Goal: Information Seeking & Learning: Find contact information

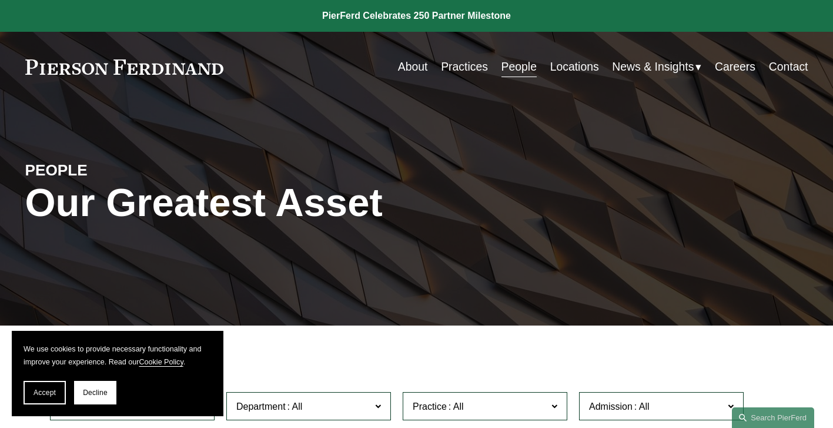
click at [123, 116] on div "PEOPLE Our Greatest Asset" at bounding box center [416, 213] width 833 height 223
click at [470, 71] on link "Practices" at bounding box center [464, 66] width 47 height 23
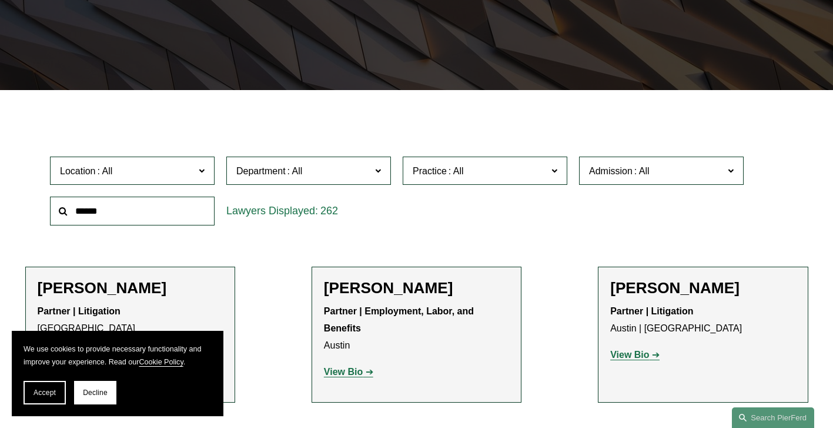
click at [171, 188] on div "Location All Atlanta Austin Bellevue Boston Charlotte Chicago Cincinnati Clevel…" at bounding box center [132, 171] width 176 height 41
click at [172, 182] on label "Location" at bounding box center [132, 170] width 165 height 29
click at [54, 393] on span "Accept" at bounding box center [45, 392] width 22 height 8
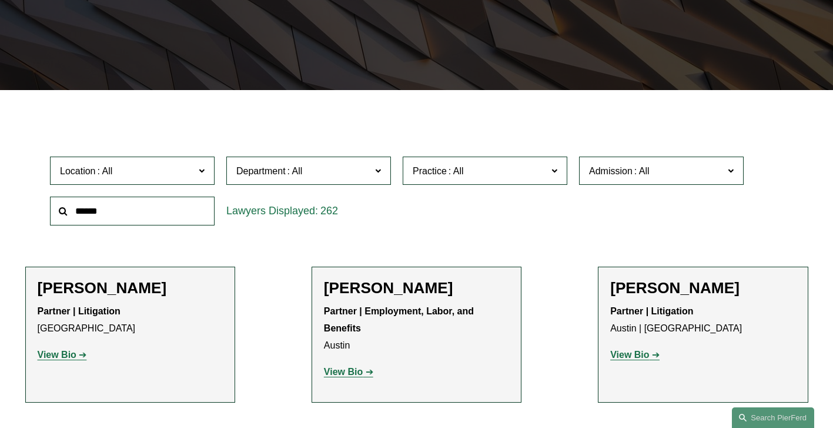
scroll to position [353, 0]
click at [0, 0] on link "Miami" at bounding box center [0, 0] width 0 height 0
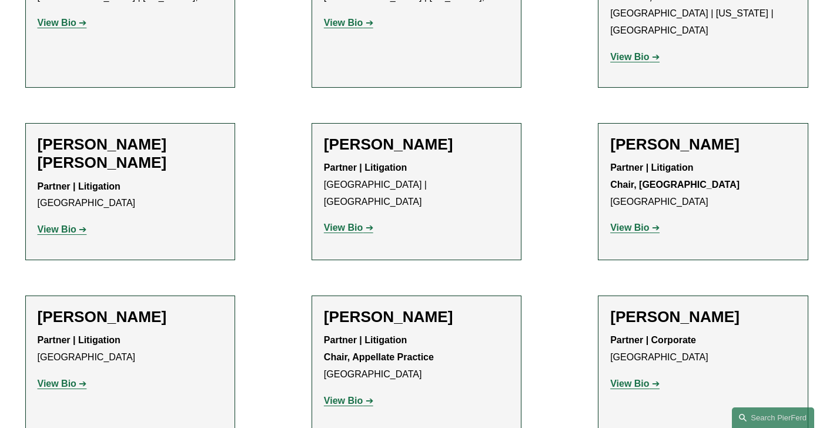
scroll to position [1235, 0]
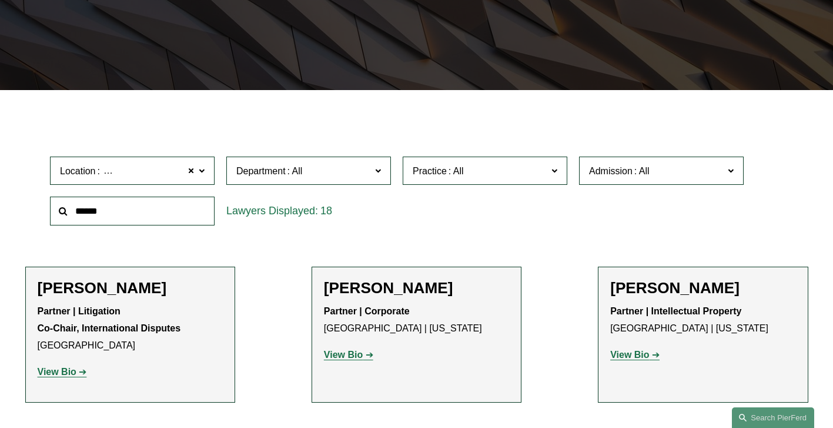
scroll to position [294, 0]
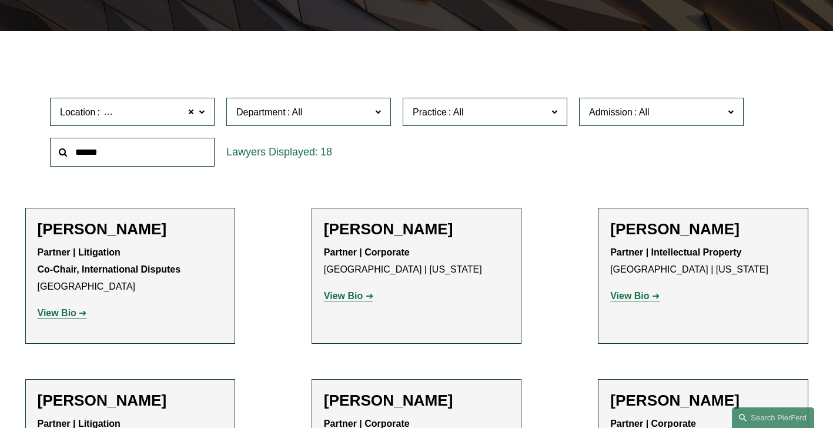
click at [156, 120] on span "Location Miami" at bounding box center [127, 112] width 135 height 16
click at [95, 46] on div at bounding box center [416, 39] width 833 height 17
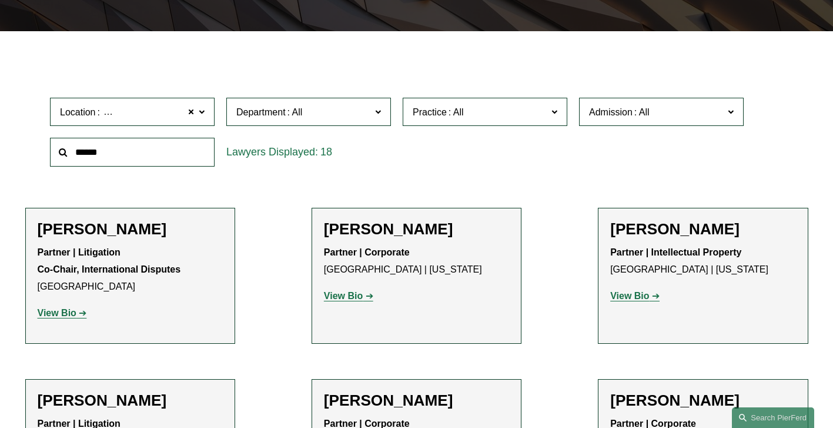
click at [208, 114] on label "Location Miami" at bounding box center [132, 112] width 165 height 29
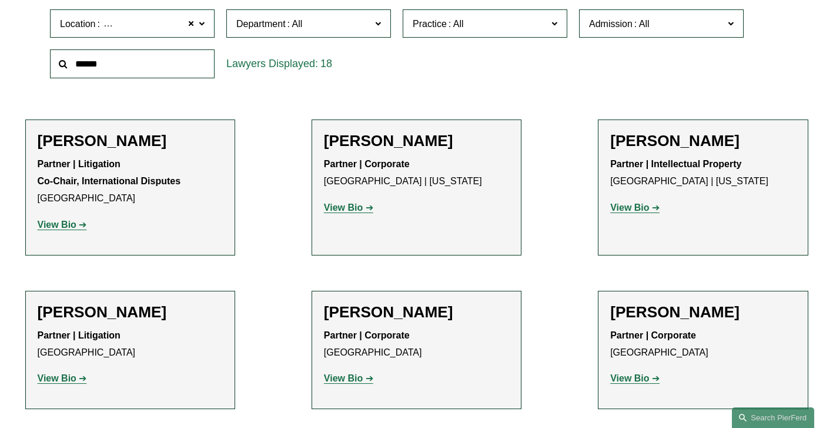
scroll to position [412, 0]
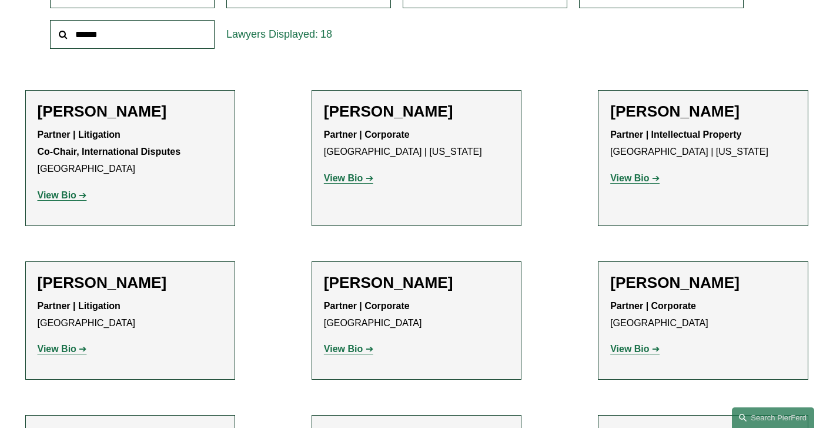
click at [356, 183] on strong "View Bio" at bounding box center [343, 178] width 39 height 10
click at [355, 349] on strong "View Bio" at bounding box center [343, 348] width 39 height 10
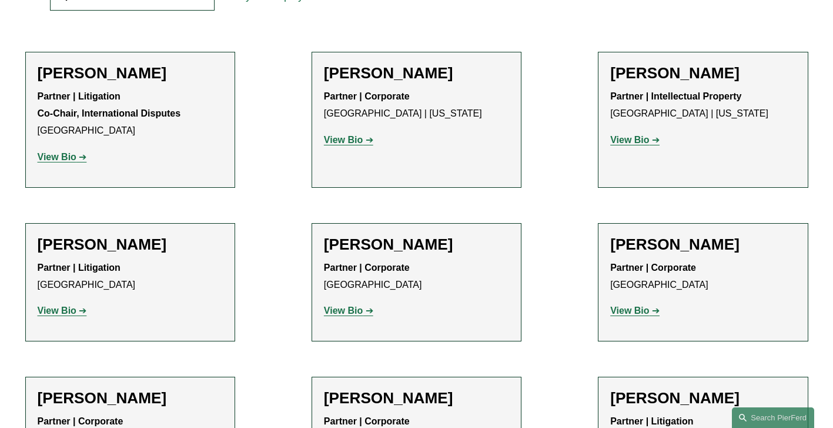
scroll to position [470, 0]
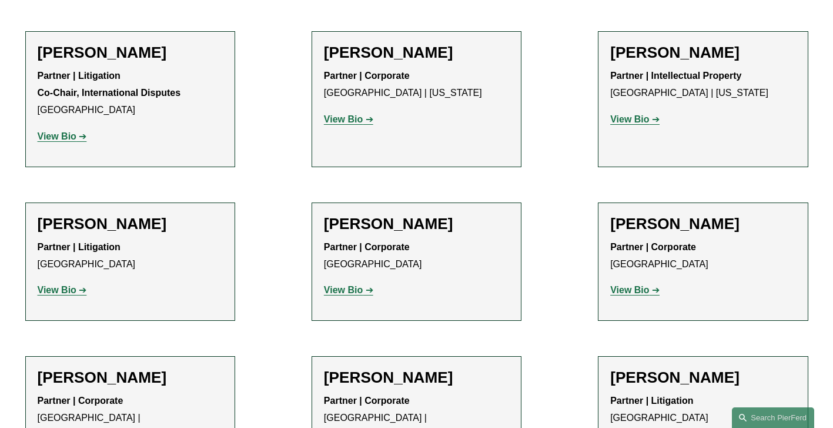
click at [646, 292] on strong "View Bio" at bounding box center [629, 290] width 39 height 10
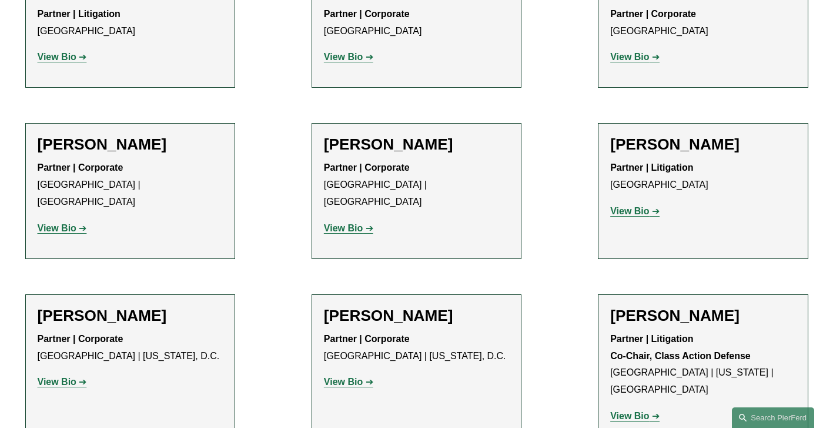
scroll to position [706, 0]
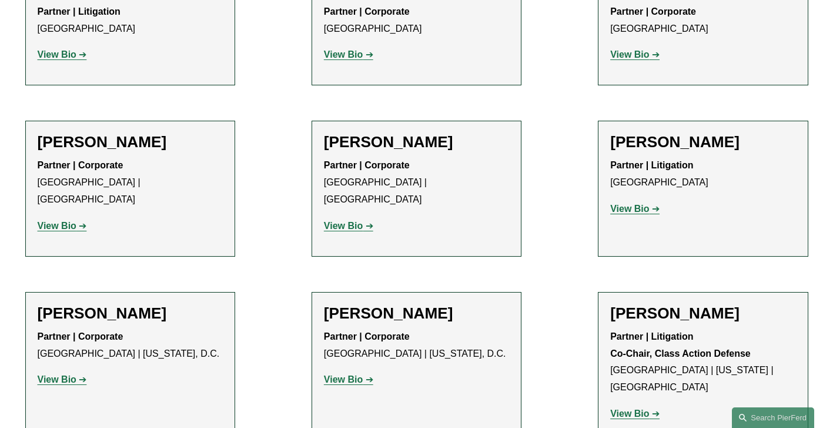
click at [82, 221] on link "View Bio" at bounding box center [62, 226] width 49 height 10
click at [342, 221] on strong "View Bio" at bounding box center [343, 226] width 39 height 10
click at [628, 213] on strong "View Bio" at bounding box center [629, 208] width 39 height 10
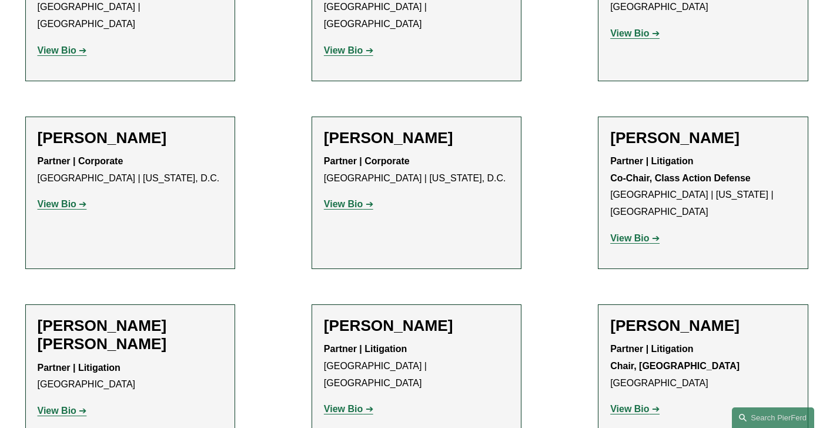
scroll to position [882, 0]
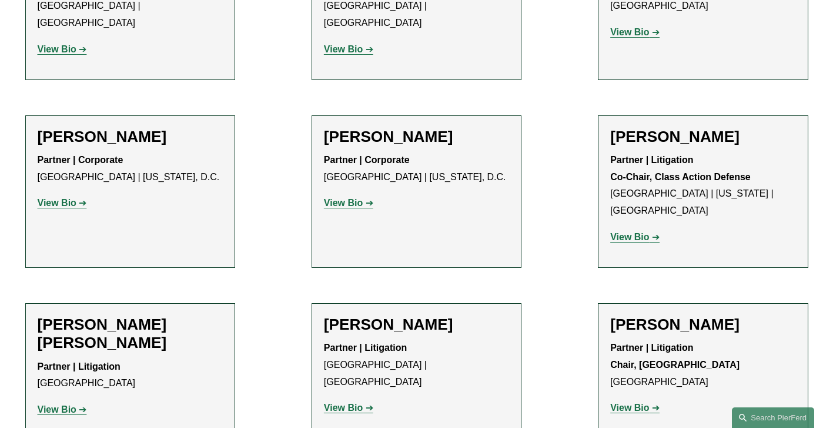
click at [78, 198] on link "View Bio" at bounding box center [62, 203] width 49 height 10
click at [359, 198] on strong "View Bio" at bounding box center [343, 203] width 39 height 10
click at [637, 232] on strong "View Bio" at bounding box center [629, 237] width 39 height 10
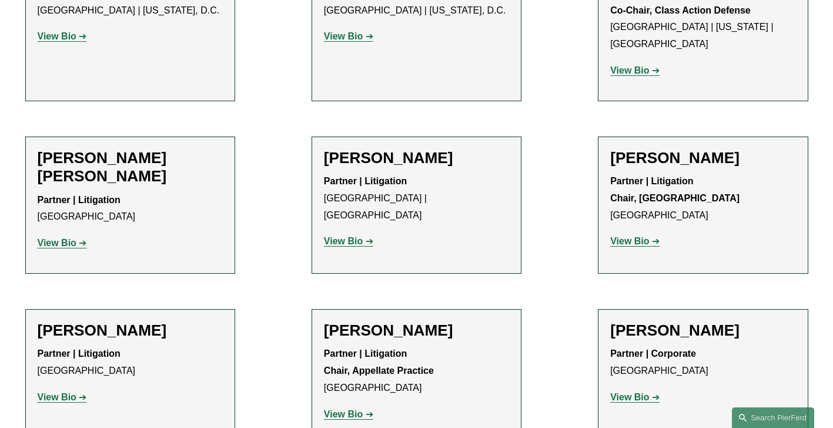
scroll to position [1058, 0]
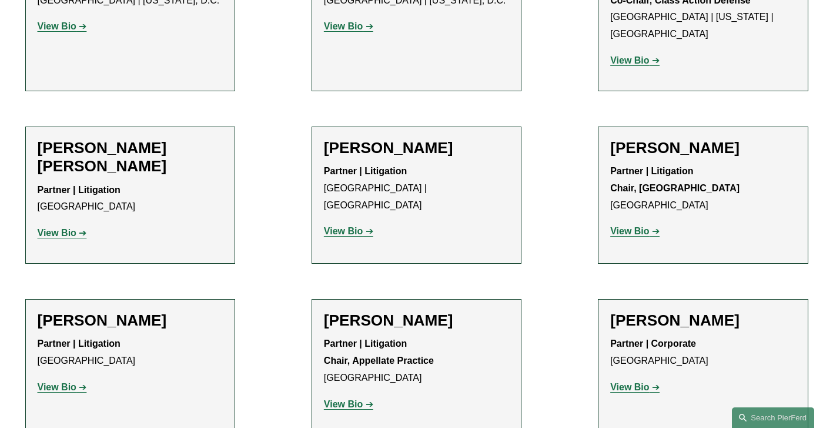
click at [71, 228] on strong "View Bio" at bounding box center [57, 233] width 39 height 10
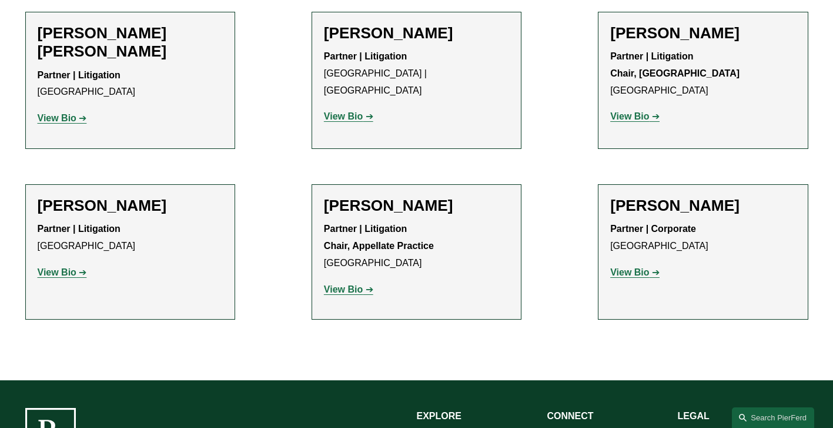
scroll to position [1176, 0]
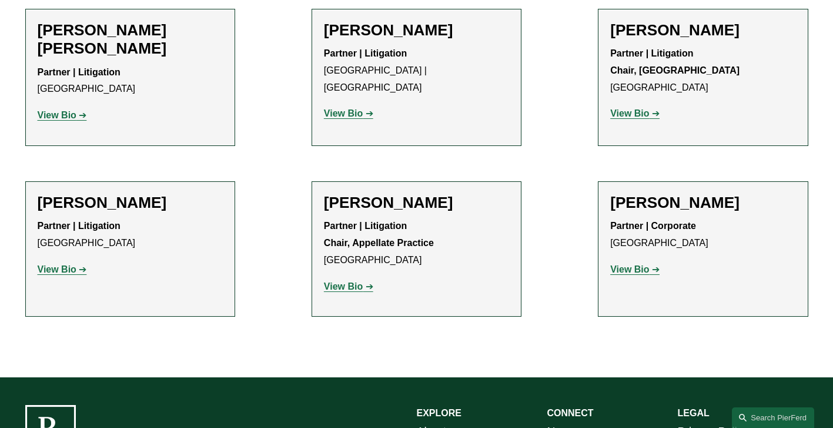
click at [627, 264] on strong "View Bio" at bounding box center [629, 269] width 39 height 10
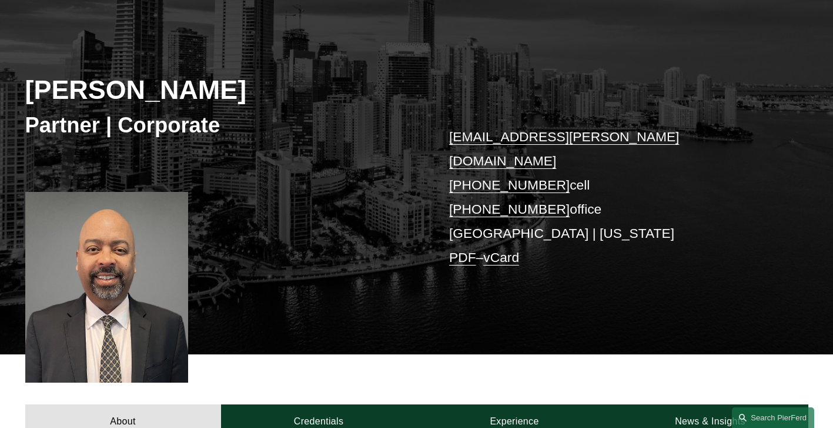
scroll to position [118, 0]
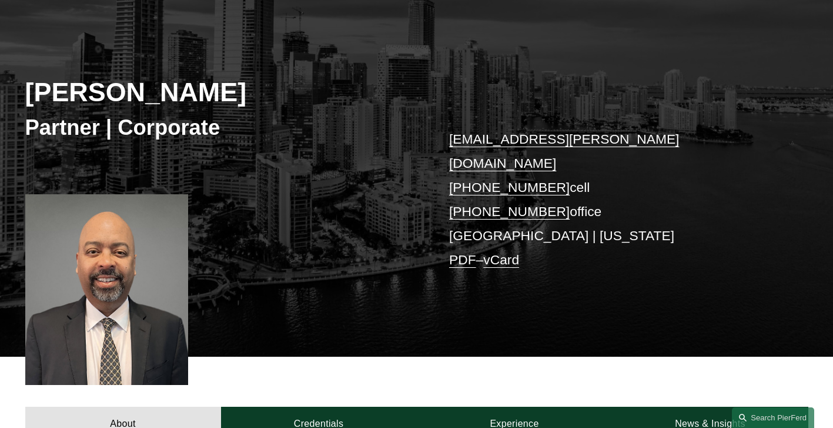
drag, startPoint x: 422, startPoint y: 158, endPoint x: 583, endPoint y: 175, distance: 162.0
click at [583, 175] on div "Ahpaly Coradin Partner | Corporate ahpaly.coradin@pierferd.com +1.786.670.1292 …" at bounding box center [416, 182] width 833 height 347
drag, startPoint x: 583, startPoint y: 175, endPoint x: 608, endPoint y: 169, distance: 25.3
click at [608, 169] on p "ahpaly.coradin@pierferd.com +1.786.670.1292 cell +1.754.900.5003 office Miami |…" at bounding box center [612, 199] width 326 height 145
drag, startPoint x: 586, startPoint y: 162, endPoint x: 565, endPoint y: 164, distance: 21.2
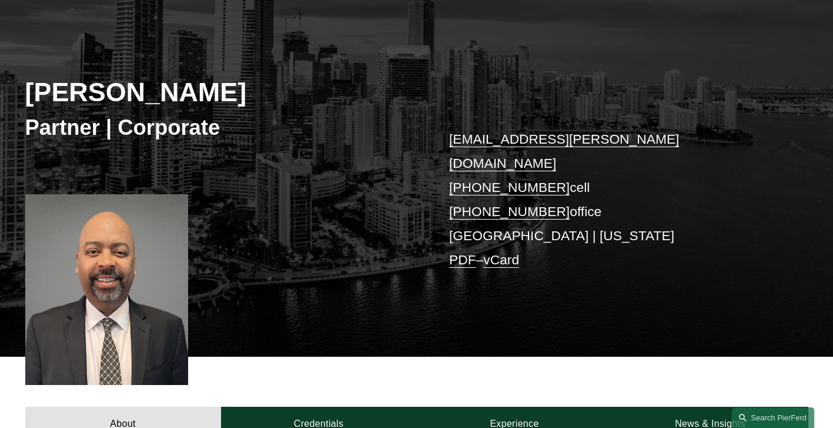
click at [565, 164] on p "ahpaly.coradin@pierferd.com +1.786.670.1292 cell +1.754.900.5003 office Miami |…" at bounding box center [612, 199] width 326 height 145
drag, startPoint x: 565, startPoint y: 164, endPoint x: 599, endPoint y: 172, distance: 35.1
click at [619, 175] on p "ahpaly.coradin@pierferd.com +1.786.670.1292 cell +1.754.900.5003 office Miami |…" at bounding box center [612, 199] width 326 height 145
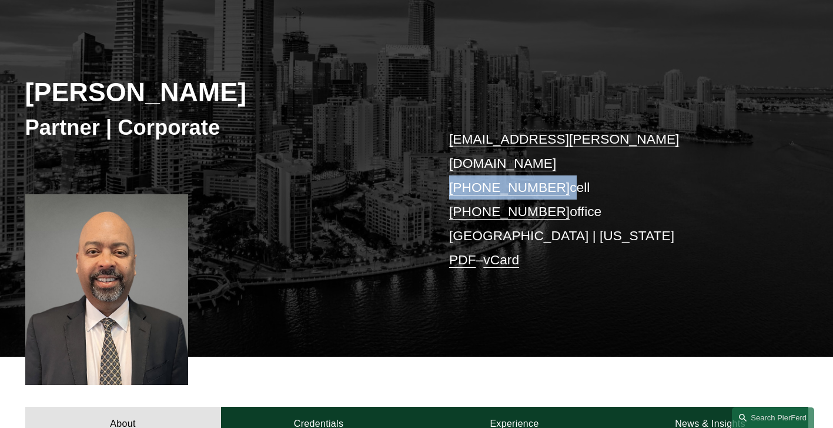
drag, startPoint x: 555, startPoint y: 162, endPoint x: 452, endPoint y: 166, distance: 103.6
click at [452, 166] on p "ahpaly.coradin@pierferd.com +1.786.670.1292 cell +1.754.900.5003 office Miami |…" at bounding box center [612, 199] width 326 height 145
copy p "+1.786.670.1292"
drag, startPoint x: 660, startPoint y: 185, endPoint x: 562, endPoint y: 180, distance: 98.3
click at [660, 185] on p "ahpaly.coradin@pierferd.com +1.786.670.1292 cell +1.754.900.5003 office Miami |…" at bounding box center [612, 199] width 326 height 145
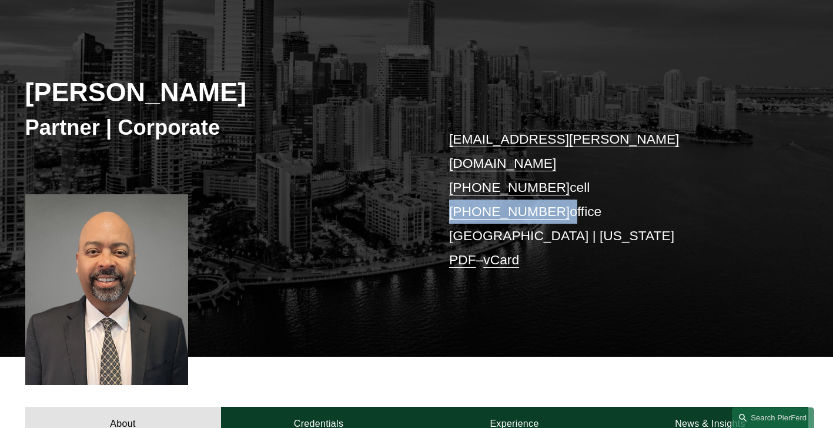
drag, startPoint x: 553, startPoint y: 188, endPoint x: 449, endPoint y: 186, distance: 104.1
click at [449, 186] on p "ahpaly.coradin@pierferd.com +1.786.670.1292 cell +1.754.900.5003 office Miami |…" at bounding box center [612, 199] width 326 height 145
copy p "+1.754.900.5003"
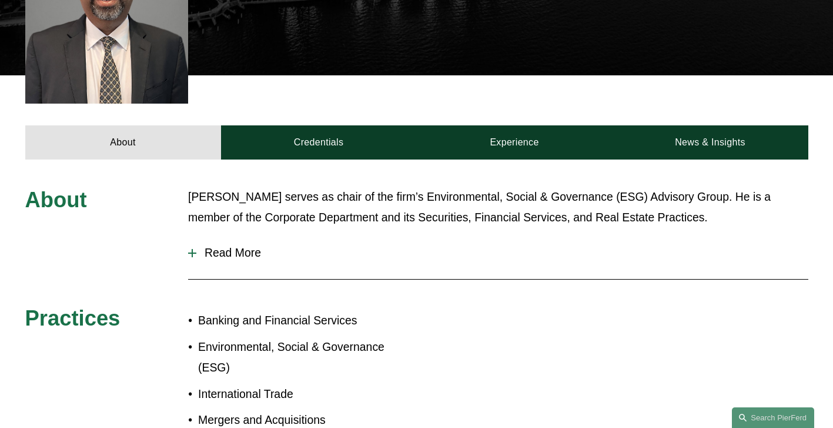
scroll to position [412, 0]
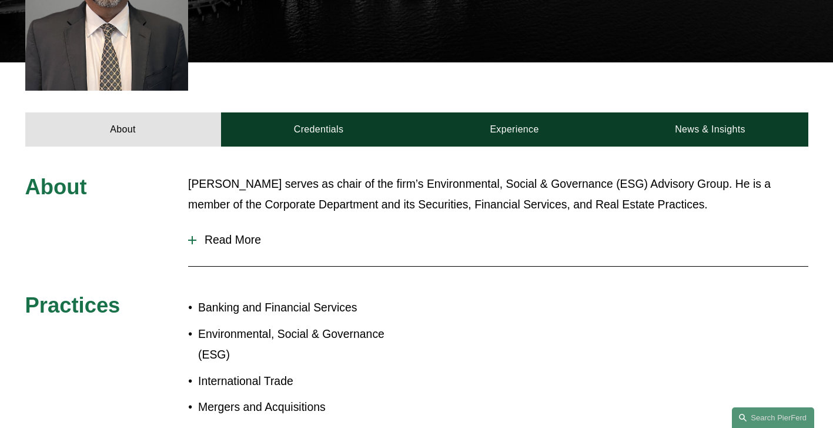
click at [208, 233] on span "Read More" at bounding box center [502, 240] width 612 height 14
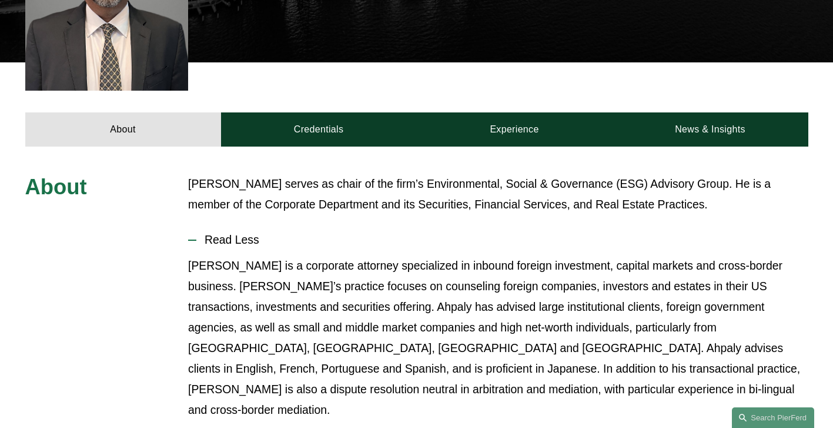
drag, startPoint x: 186, startPoint y: 164, endPoint x: 664, endPoint y: 193, distance: 478.9
copy p "Ahpaly Coradin serves as chair of the firm’s Environmental, Social & Governance…"
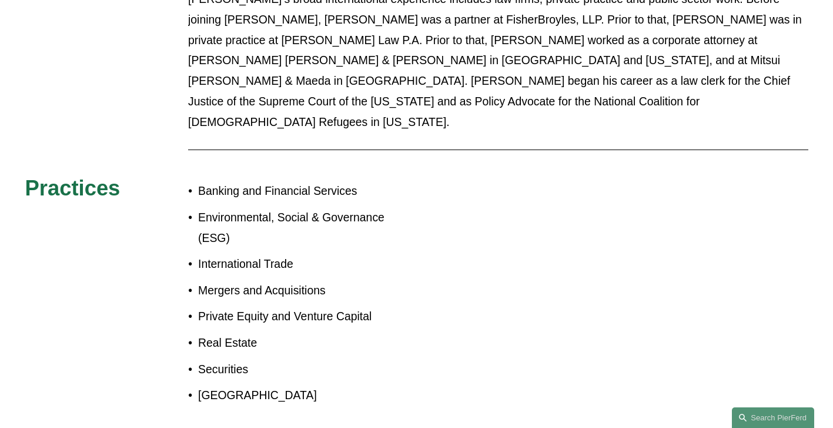
scroll to position [1027, 0]
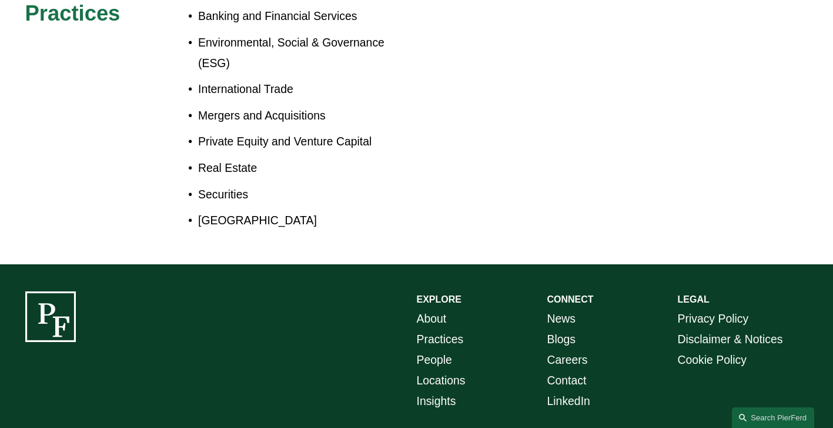
drag, startPoint x: 137, startPoint y: 388, endPoint x: 35, endPoint y: 394, distance: 101.9
copy p "Pierson Ferdinand LLP"
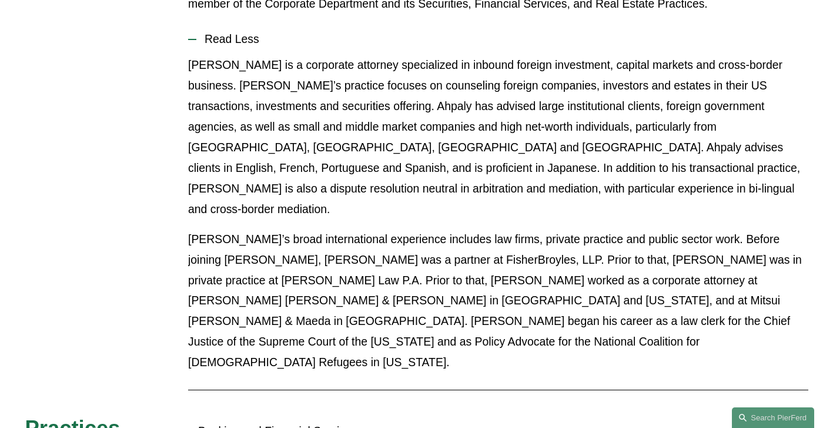
scroll to position [497, 0]
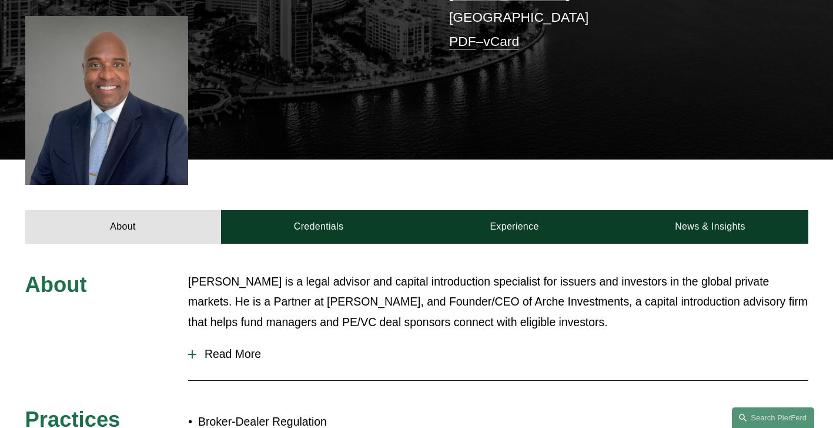
scroll to position [294, 0]
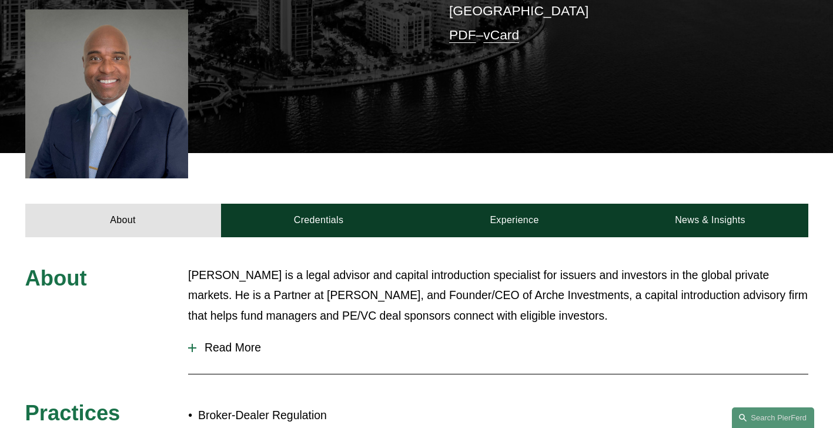
click at [246, 354] on span "Read More" at bounding box center [502, 347] width 612 height 14
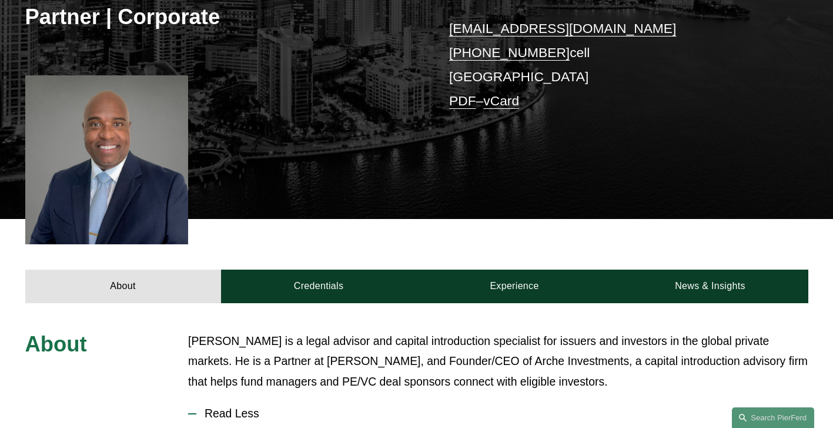
scroll to position [118, 0]
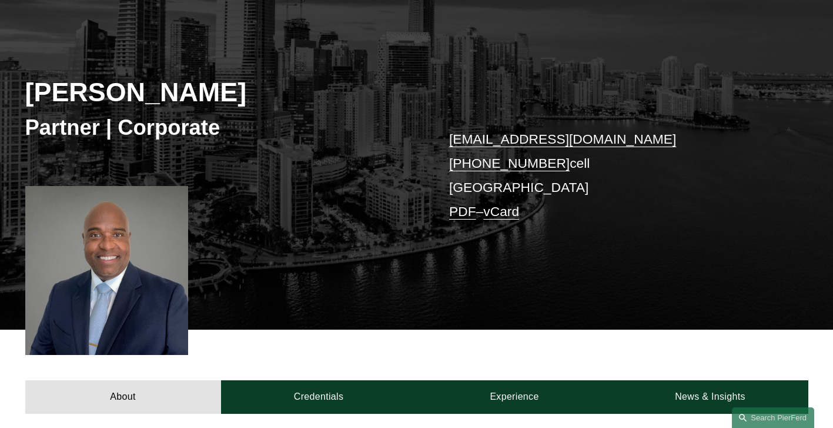
click at [692, 171] on p "jamil.french@pierferd.com +1.786.529.4341 cell Miami PDF – vCard" at bounding box center [612, 175] width 326 height 96
drag, startPoint x: 554, startPoint y: 163, endPoint x: 447, endPoint y: 166, distance: 107.0
click at [447, 166] on div "Jamil French Partner | Corporate jamil.french@pierferd.com +1.786.529.4341 cell…" at bounding box center [416, 169] width 833 height 320
copy p "+1.786.529.4341"
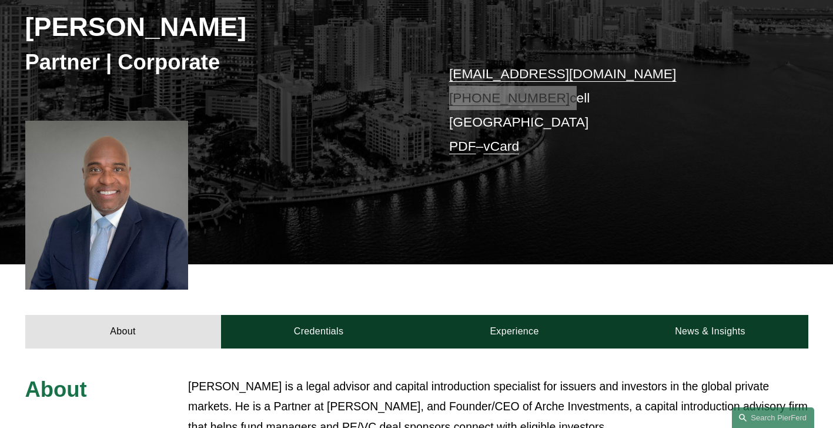
scroll to position [353, 0]
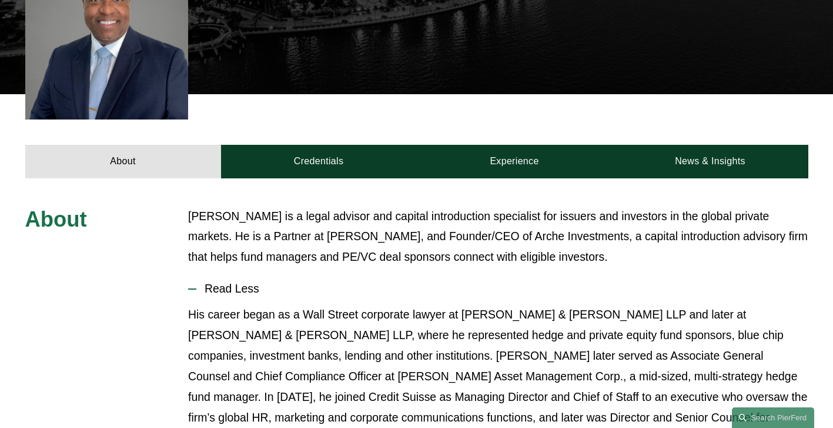
drag, startPoint x: 565, startPoint y: 256, endPoint x: 171, endPoint y: 229, distance: 395.0
copy div "Jamil French is a legal advisor and capital introduction specialist for issuers…"
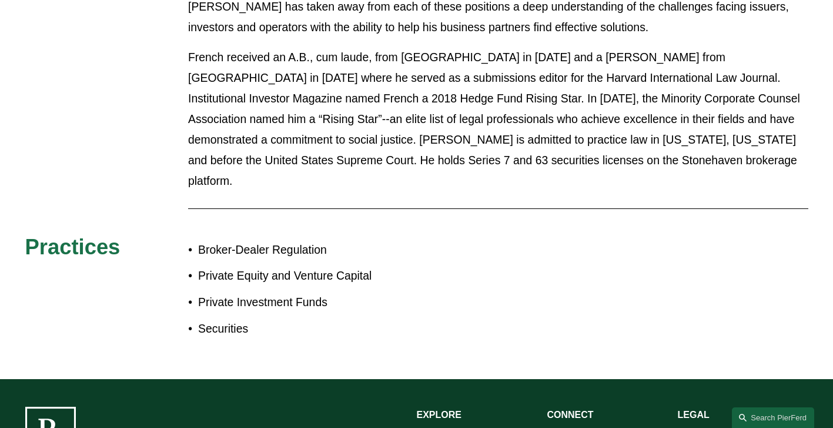
scroll to position [823, 0]
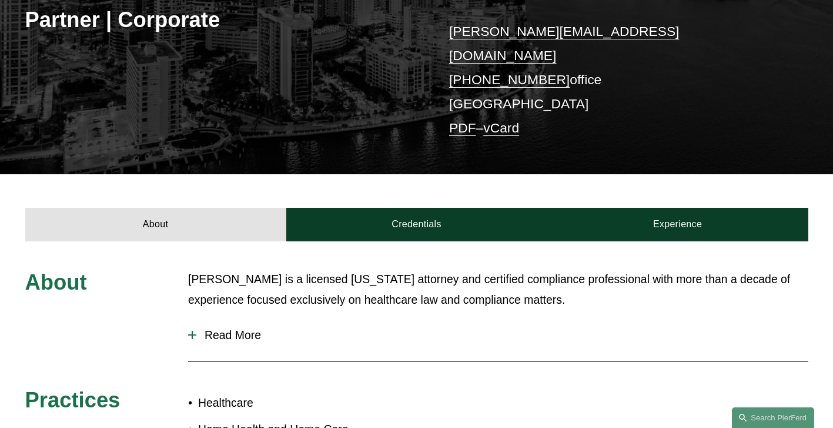
scroll to position [294, 0]
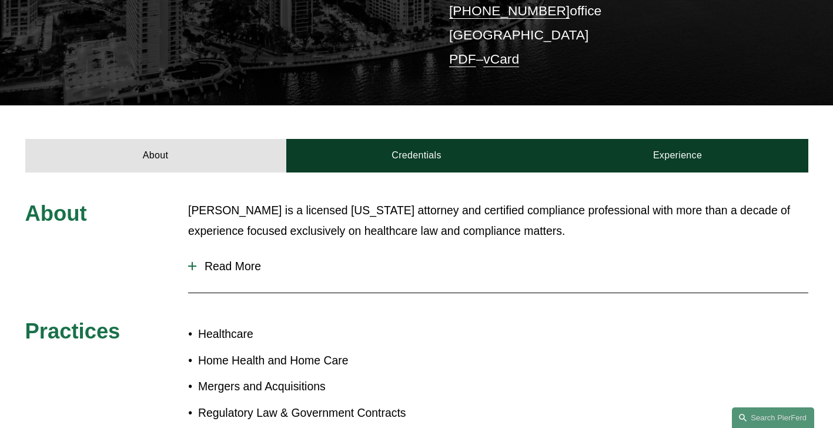
click at [241, 259] on span "Read More" at bounding box center [502, 266] width 612 height 14
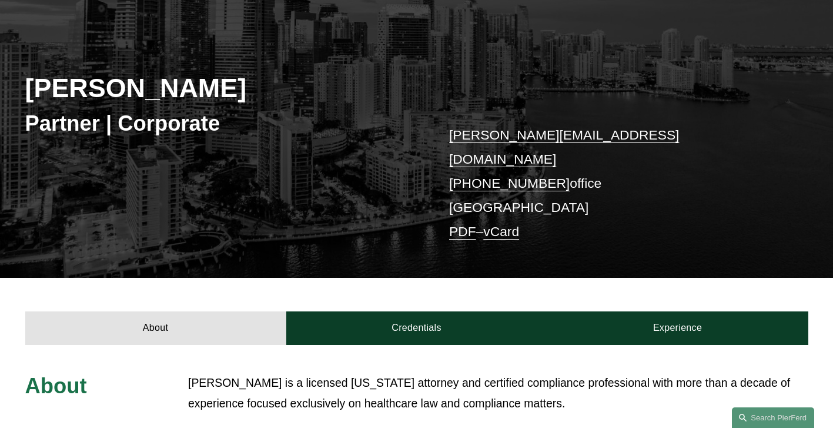
scroll to position [176, 0]
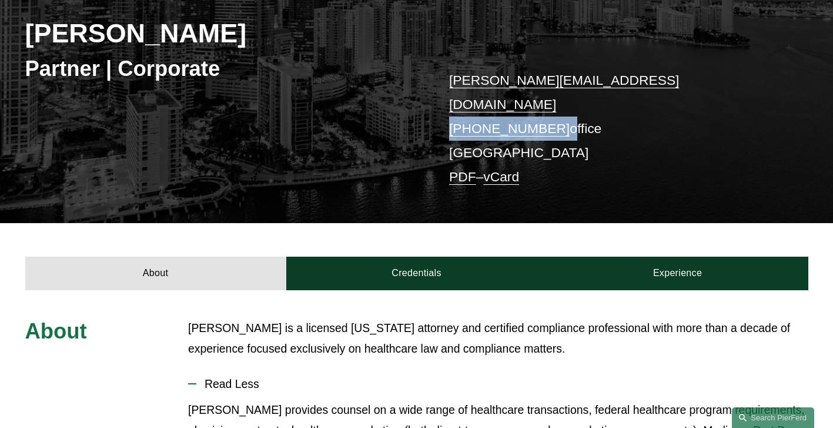
drag, startPoint x: 555, startPoint y: 105, endPoint x: 451, endPoint y: 105, distance: 104.1
click at [451, 105] on p "[PERSON_NAME][EMAIL_ADDRESS][DOMAIN_NAME] [PHONE_NUMBER] office [GEOGRAPHIC_DAT…" at bounding box center [612, 128] width 326 height 121
copy p "[PHONE_NUMBER]"
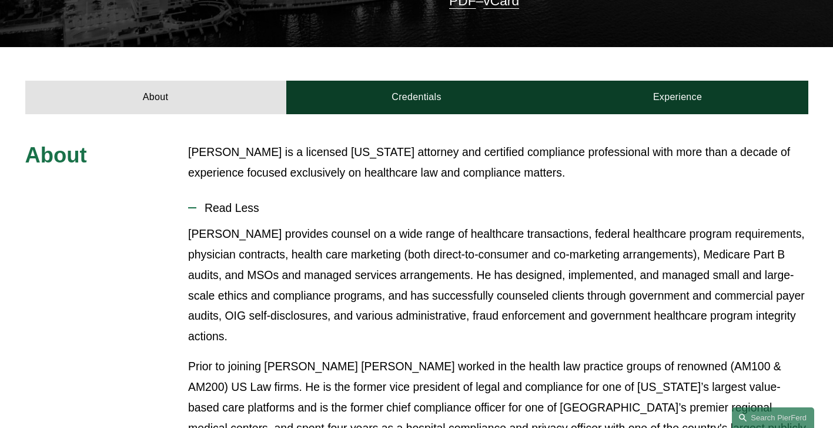
scroll to position [353, 0]
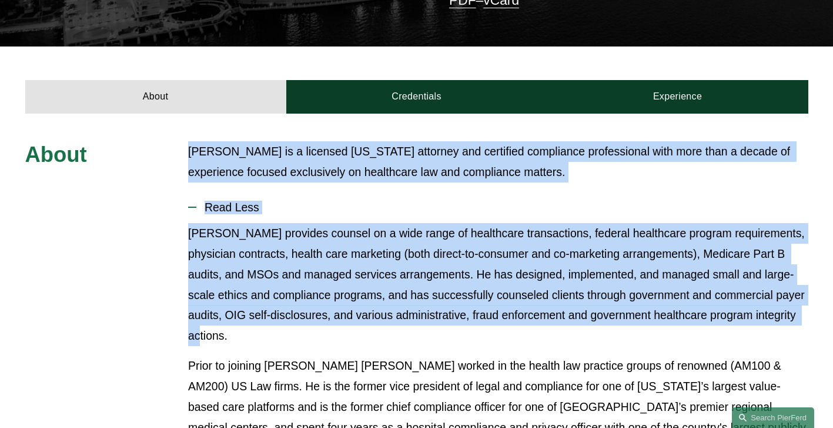
drag, startPoint x: 792, startPoint y: 299, endPoint x: 172, endPoint y: 138, distance: 639.8
click at [172, 141] on div "About [PERSON_NAME] is a licensed [US_STATE] attorney and certified compliance …" at bounding box center [416, 435] width 833 height 589
copy div "[PERSON_NAME] is a licensed [US_STATE] attorney and certified compliance profes…"
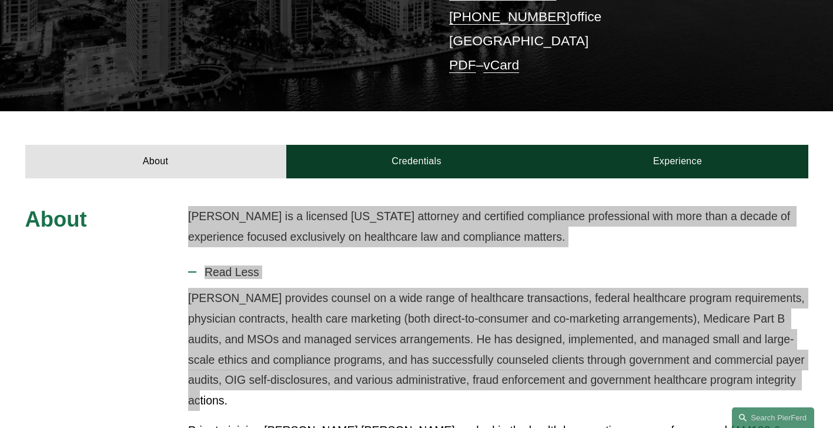
scroll to position [118, 0]
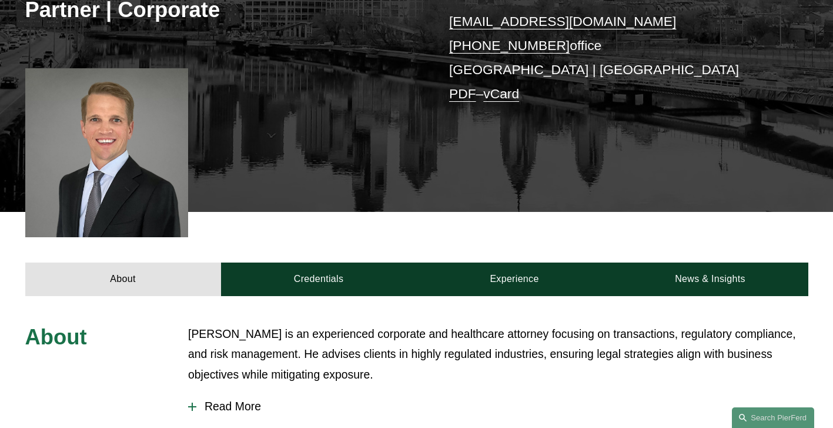
scroll to position [294, 0]
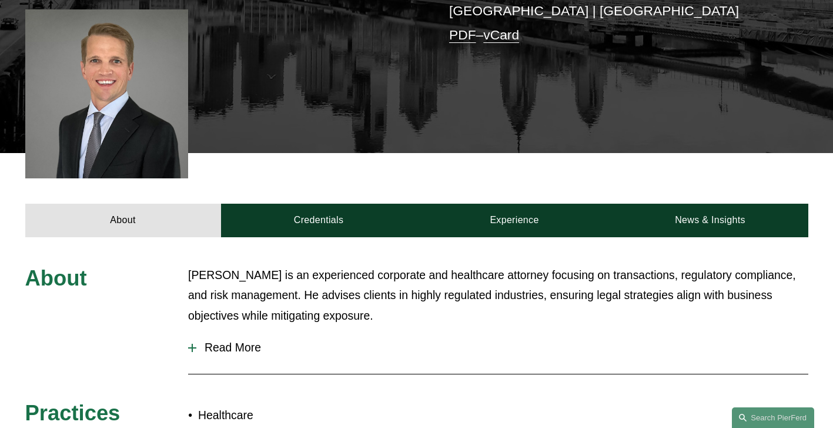
click at [240, 349] on span "Read More" at bounding box center [502, 347] width 612 height 14
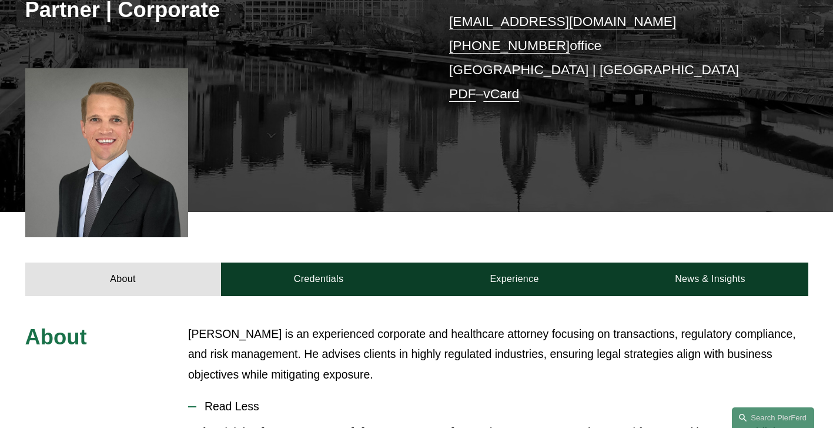
scroll to position [176, 0]
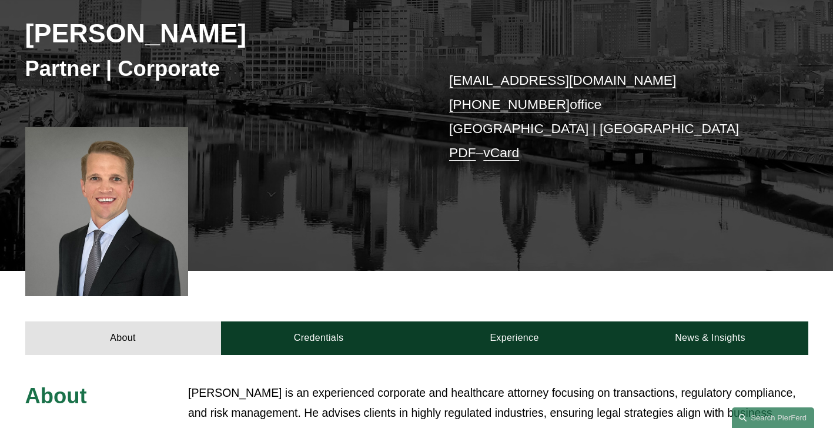
drag, startPoint x: 514, startPoint y: 107, endPoint x: 393, endPoint y: 119, distance: 121.8
click at [388, 123] on div "Benjamin Hefflinger Partner | Corporate ben.hefflinger@pierferd.com +1.215.267.…" at bounding box center [416, 111] width 833 height 320
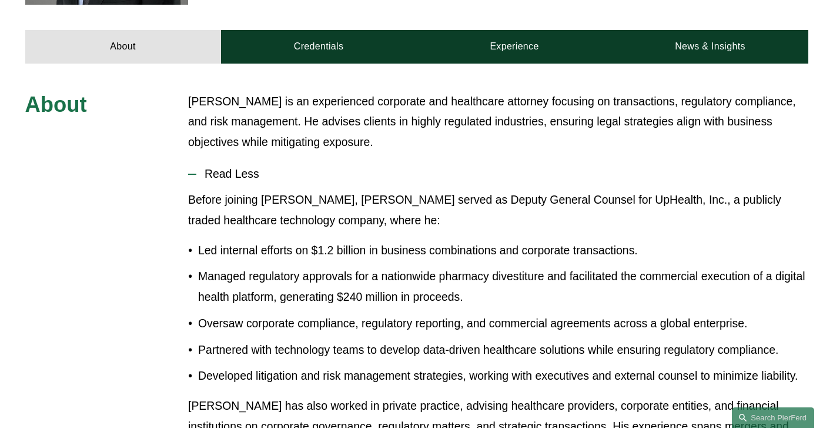
scroll to position [412, 0]
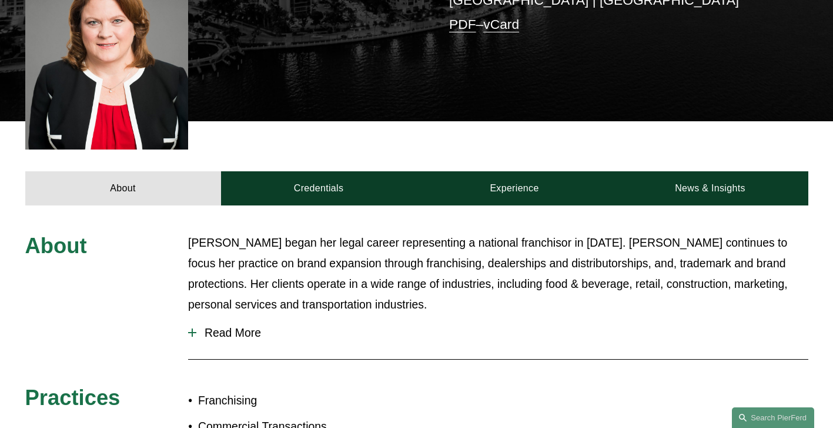
scroll to position [412, 0]
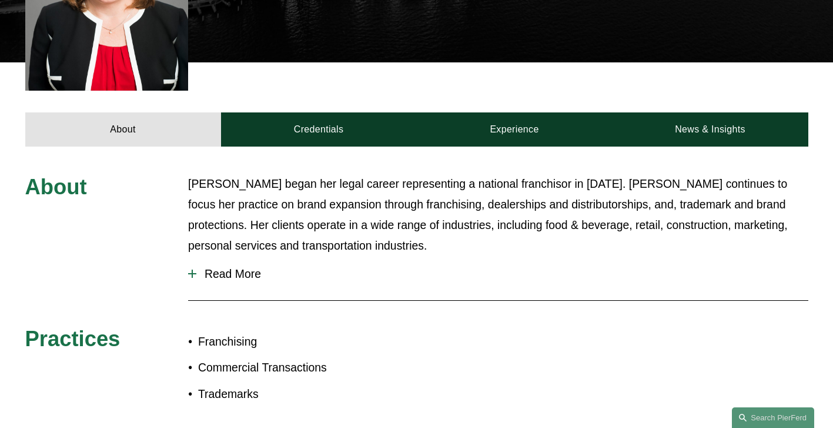
click at [240, 267] on span "Read More" at bounding box center [502, 274] width 612 height 14
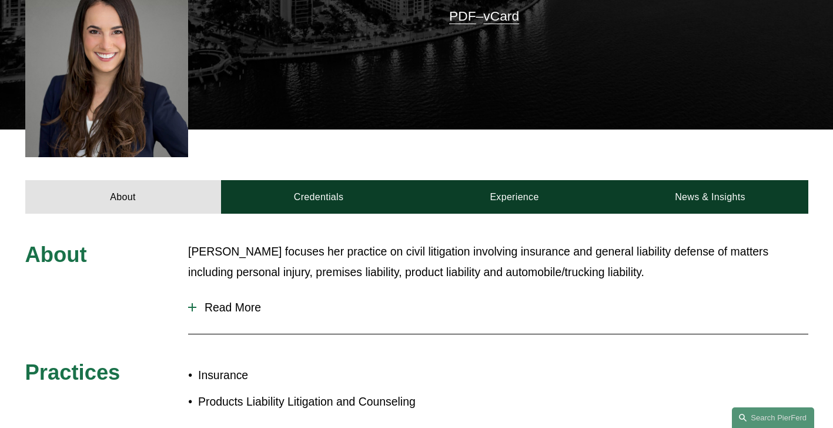
scroll to position [353, 0]
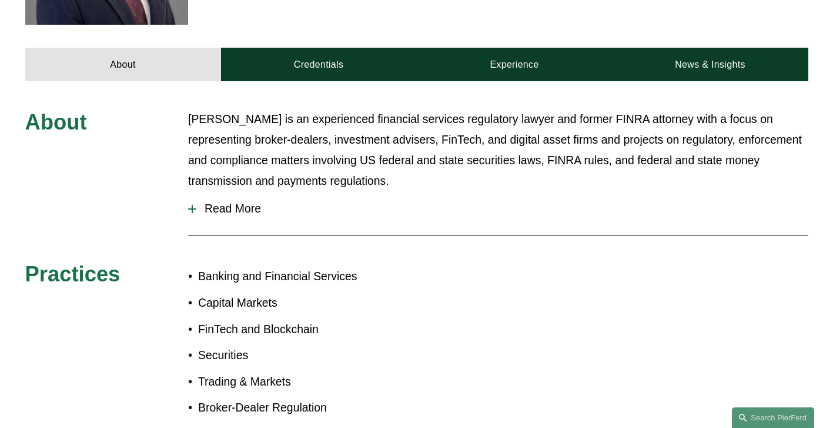
scroll to position [470, 0]
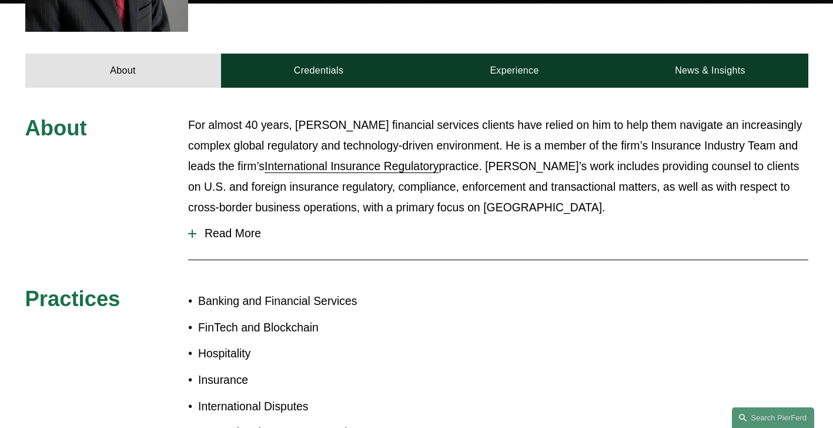
scroll to position [529, 0]
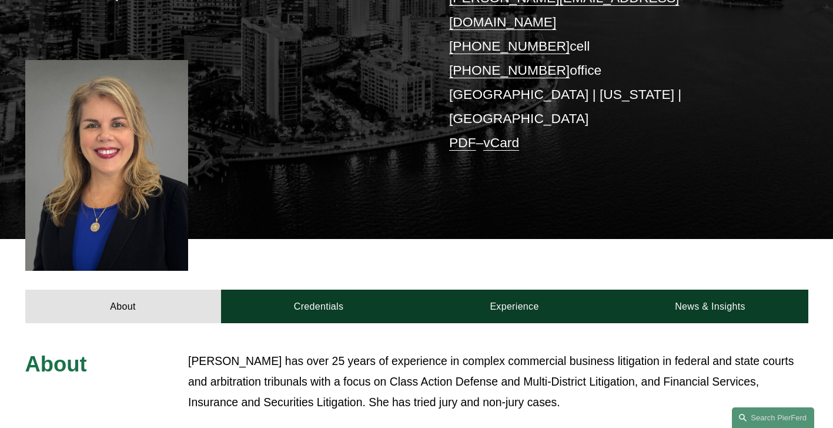
scroll to position [294, 0]
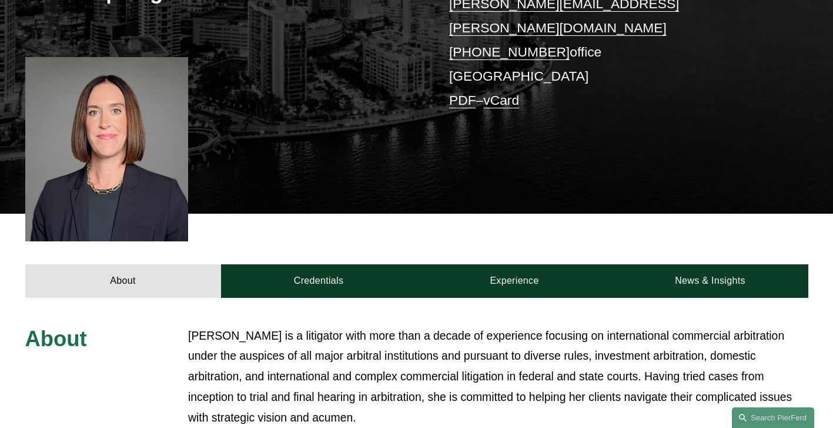
scroll to position [353, 0]
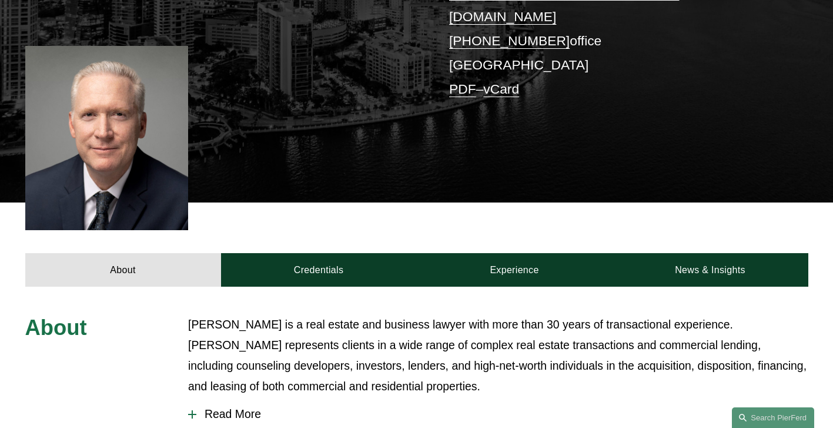
scroll to position [235, 0]
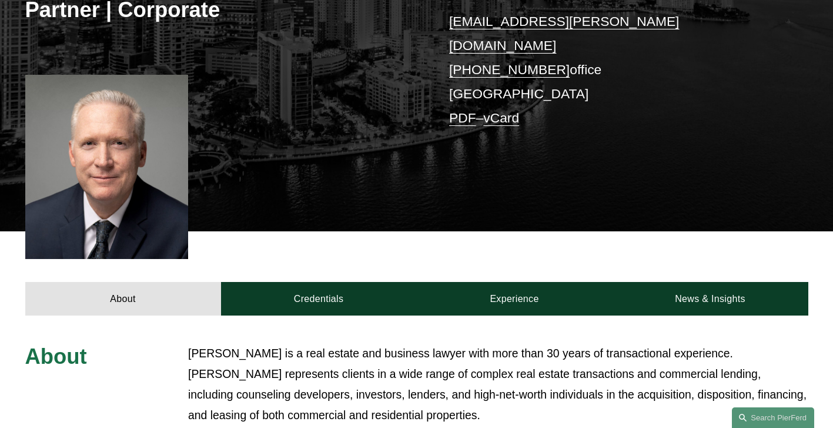
drag, startPoint x: 436, startPoint y: 42, endPoint x: 548, endPoint y: 48, distance: 112.5
click at [548, 48] on div "[PERSON_NAME] Partner | Corporate [EMAIL_ADDRESS][PERSON_NAME][DOMAIN_NAME] [PH…" at bounding box center [416, 61] width 833 height 339
copy link "[PHONE_NUMBER]"
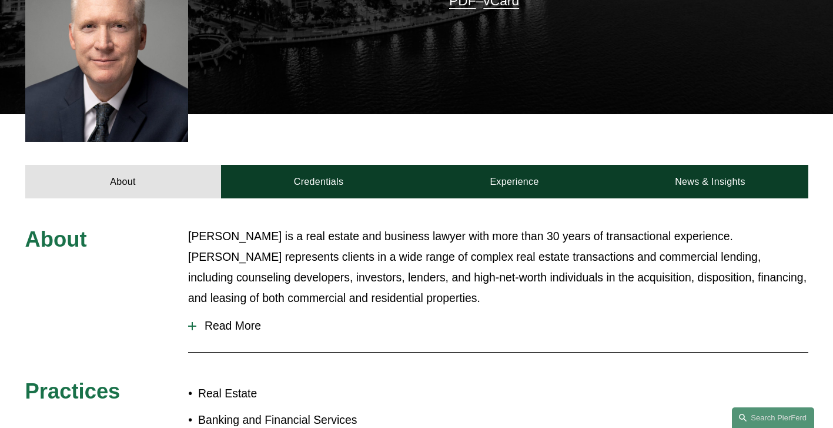
scroll to position [353, 0]
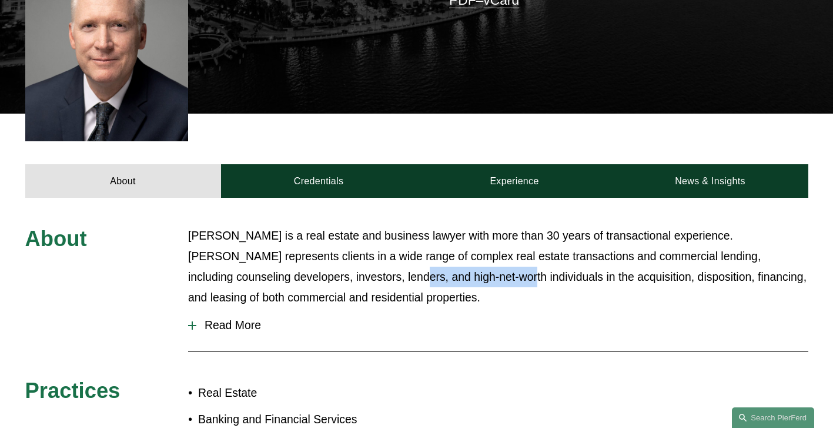
drag, startPoint x: 421, startPoint y: 271, endPoint x: 310, endPoint y: 270, distance: 110.6
click at [310, 270] on p "[PERSON_NAME] is a real estate and business lawyer with more than 30 years of t…" at bounding box center [498, 266] width 620 height 82
drag, startPoint x: 310, startPoint y: 270, endPoint x: 383, endPoint y: 288, distance: 74.9
click at [383, 288] on p "[PERSON_NAME] is a real estate and business lawyer with more than 30 years of t…" at bounding box center [498, 266] width 620 height 82
drag, startPoint x: 395, startPoint y: 282, endPoint x: 188, endPoint y: 223, distance: 215.0
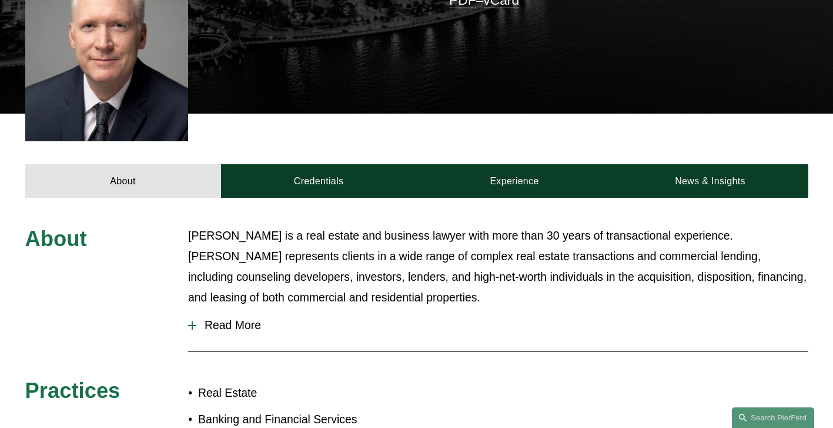
click at [188, 225] on div "About [PERSON_NAME] is a real estate and business lawyer with more than 30 year…" at bounding box center [416, 334] width 833 height 219
copy p "[PERSON_NAME] is a real estate and business lawyer with more than 30 years of t…"
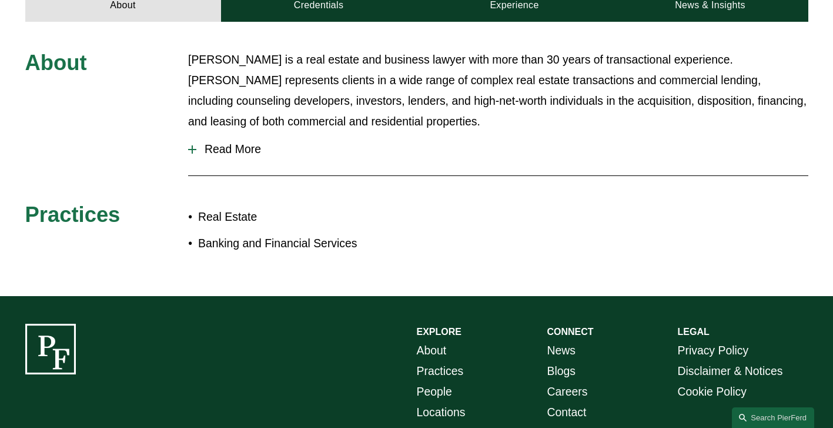
scroll to position [529, 0]
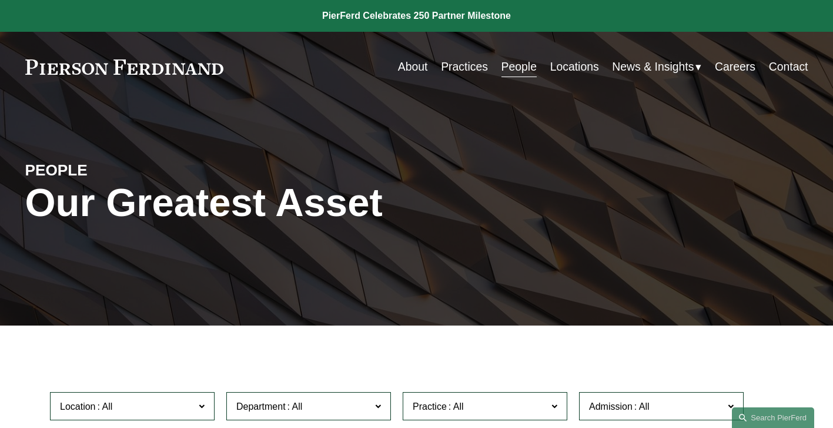
scroll to position [118, 0]
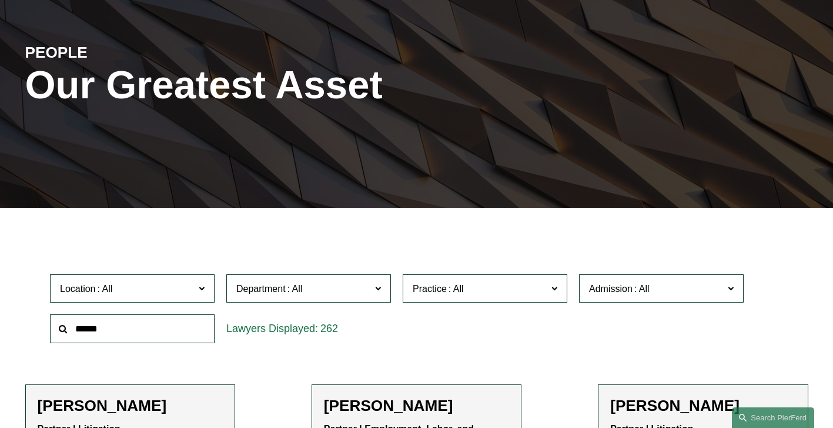
click at [295, 293] on span at bounding box center [295, 288] width 19 height 10
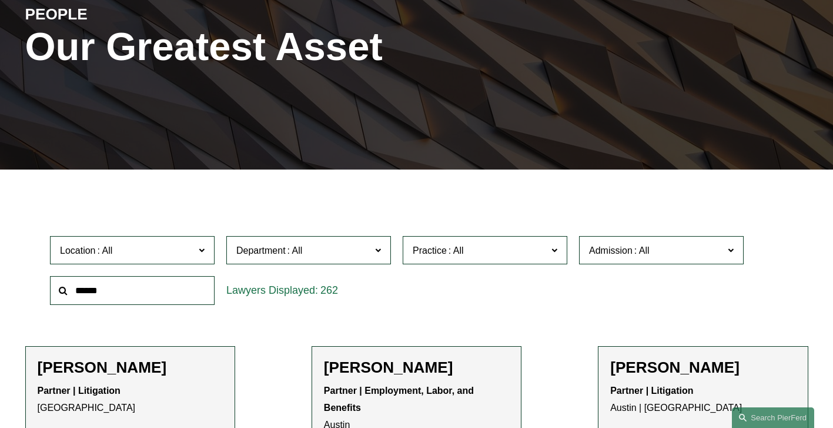
scroll to position [176, 0]
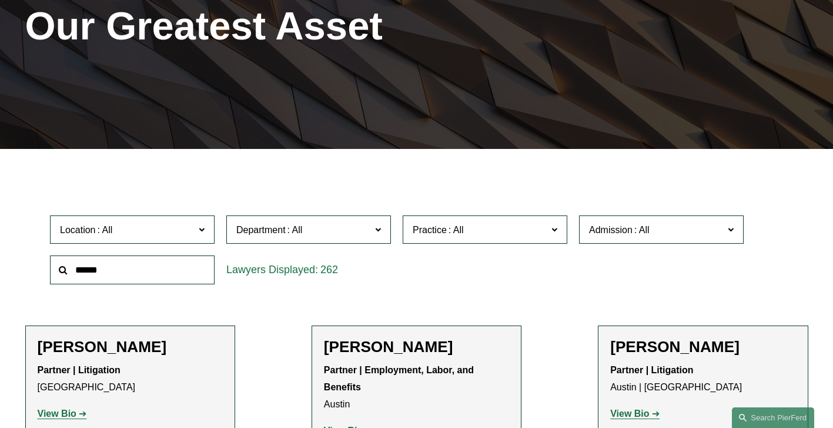
click at [456, 244] on label "Practice" at bounding box center [485, 229] width 165 height 29
click at [664, 275] on div "Location All Atlanta Austin Bellevue Boston Charlotte Chicago Cincinnati Clevel…" at bounding box center [416, 249] width 745 height 81
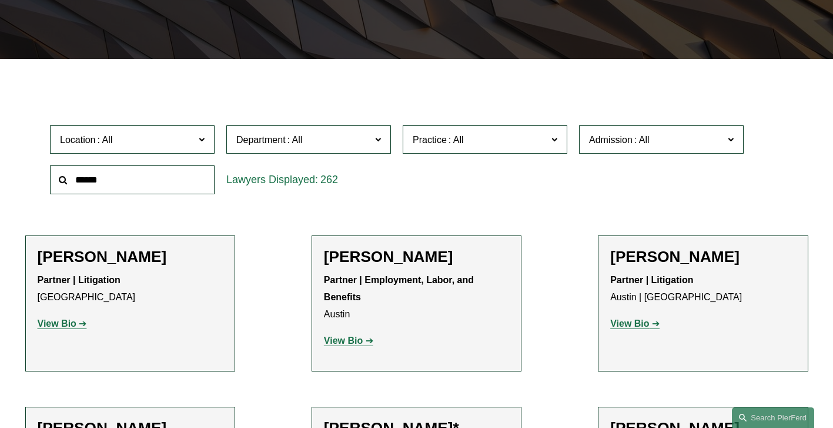
scroll to position [294, 0]
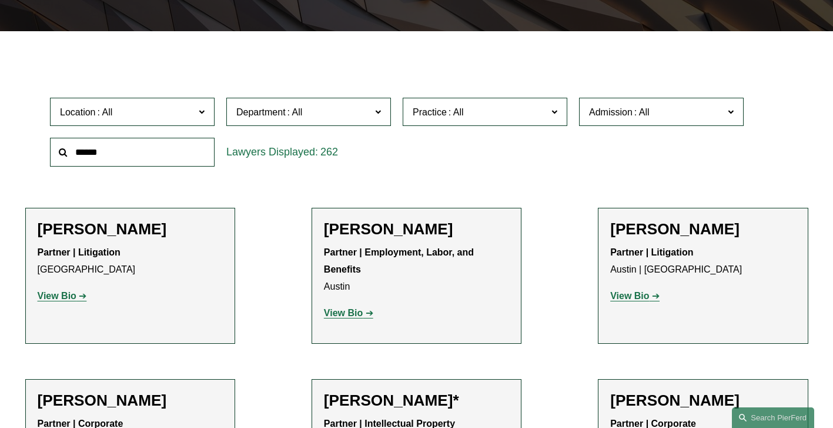
click at [0, 0] on link "Corporate" at bounding box center [0, 0] width 0 height 0
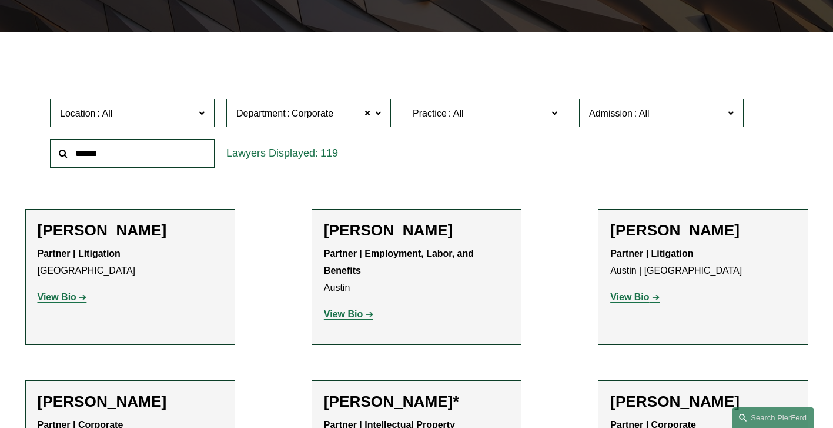
scroll to position [206, 0]
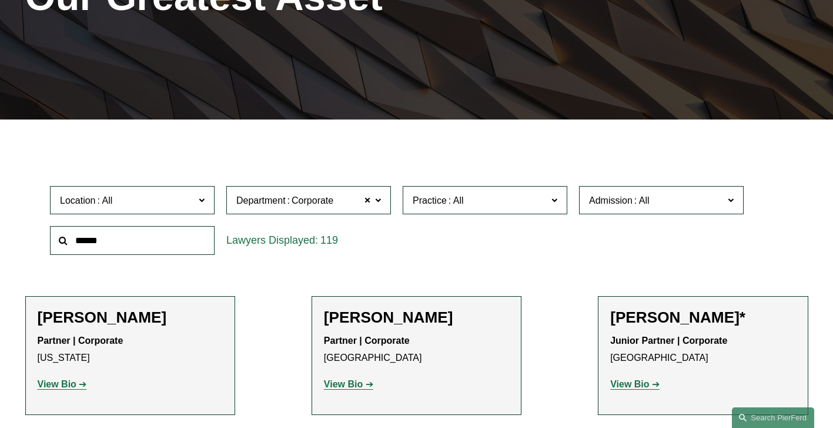
click at [172, 198] on span "Location" at bounding box center [127, 200] width 135 height 16
click at [0, 0] on link "Miami" at bounding box center [0, 0] width 0 height 0
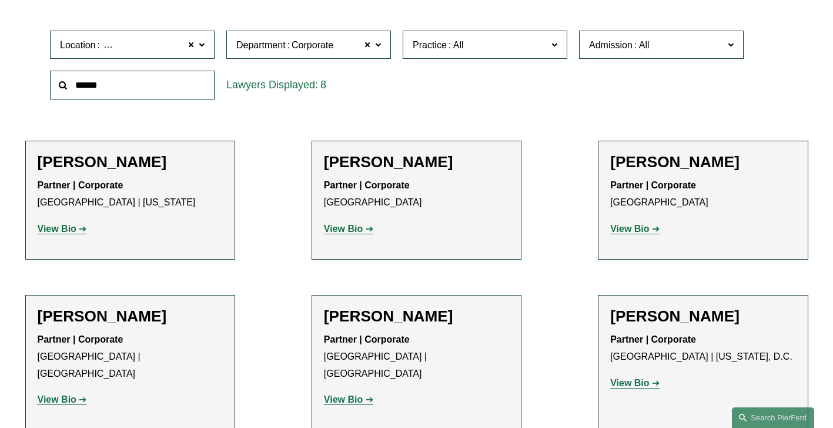
scroll to position [323, 0]
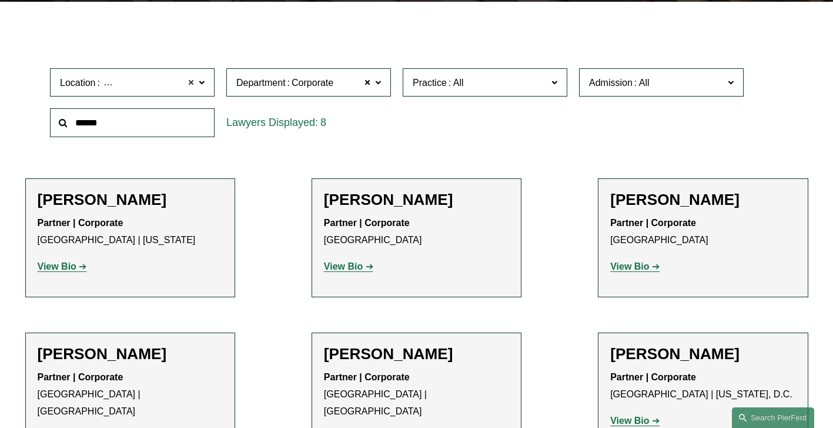
click at [192, 90] on span at bounding box center [191, 82] width 7 height 15
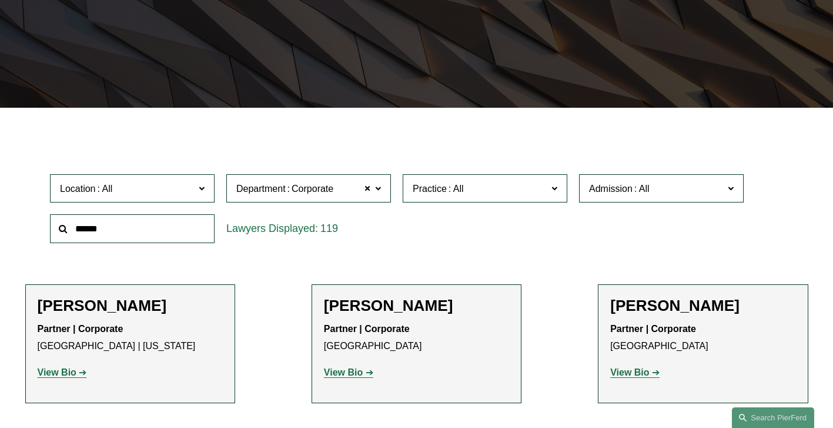
scroll to position [206, 0]
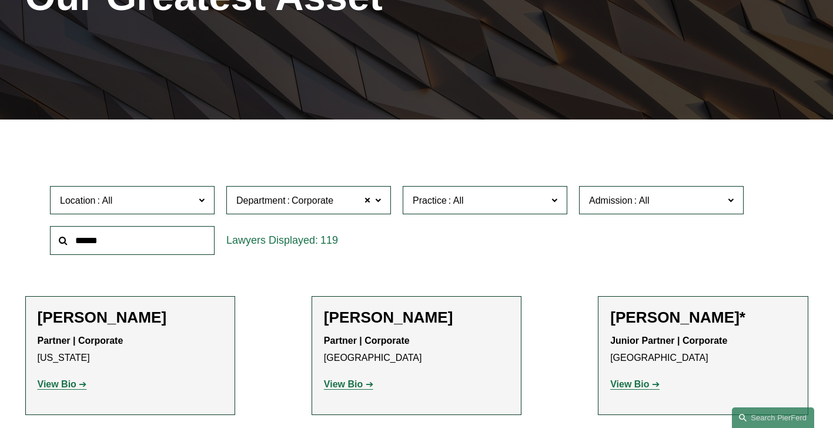
click at [137, 211] on label "Location" at bounding box center [132, 200] width 165 height 29
click at [0, 0] on link "[GEOGRAPHIC_DATA]" at bounding box center [0, 0] width 0 height 0
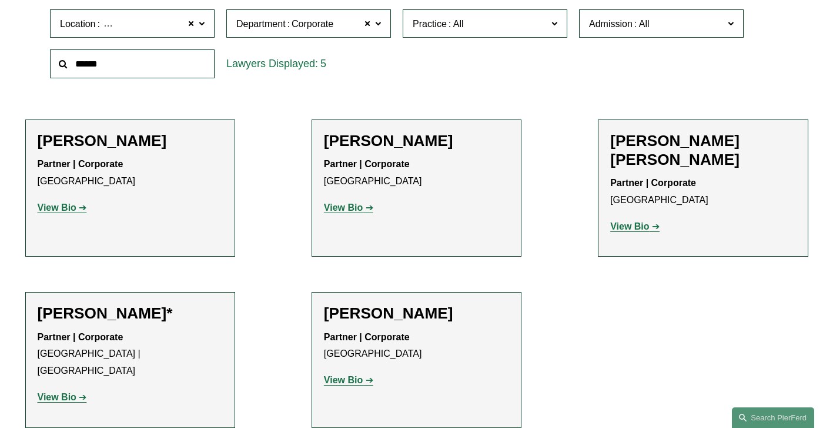
scroll to position [323, 0]
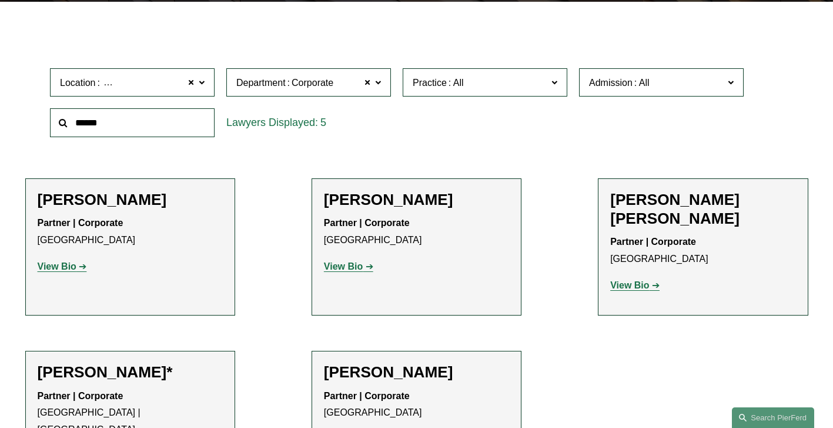
click at [109, 207] on h2 "Radha V. Bachman" at bounding box center [130, 200] width 185 height 19
click at [55, 261] on p "View Bio" at bounding box center [130, 266] width 185 height 17
click at [53, 265] on strong "View Bio" at bounding box center [57, 266] width 39 height 10
click at [362, 271] on strong "View Bio" at bounding box center [343, 266] width 39 height 10
click at [644, 280] on strong "View Bio" at bounding box center [629, 285] width 39 height 10
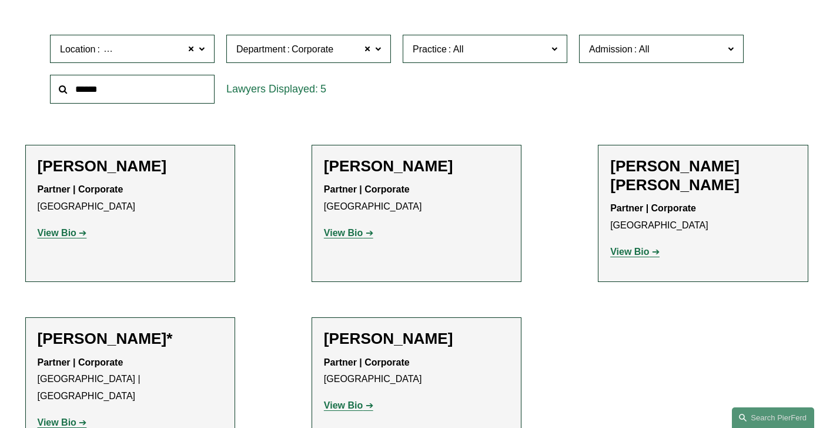
scroll to position [441, 0]
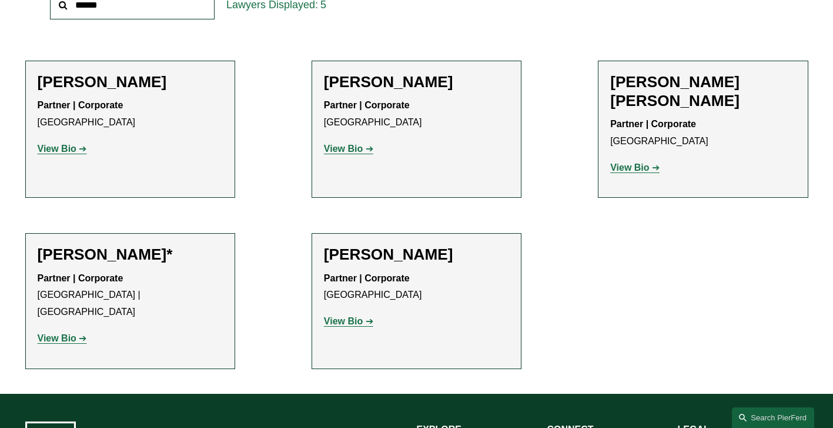
click at [66, 333] on strong "View Bio" at bounding box center [57, 338] width 39 height 10
click at [352, 322] on strong "View Bio" at bounding box center [343, 321] width 39 height 10
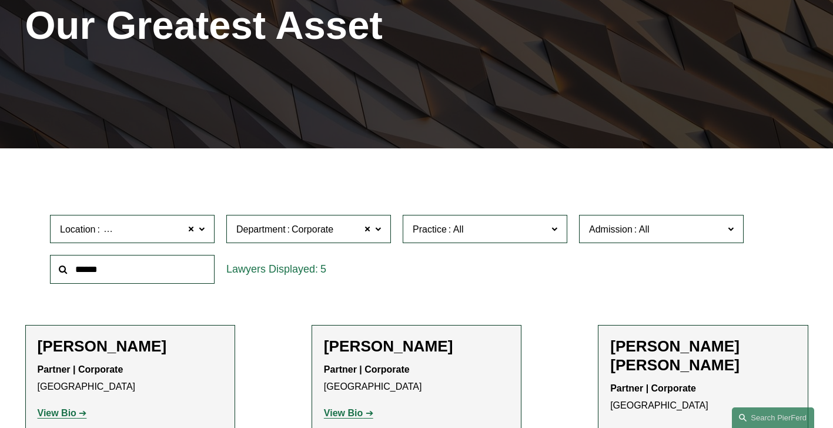
scroll to position [206, 0]
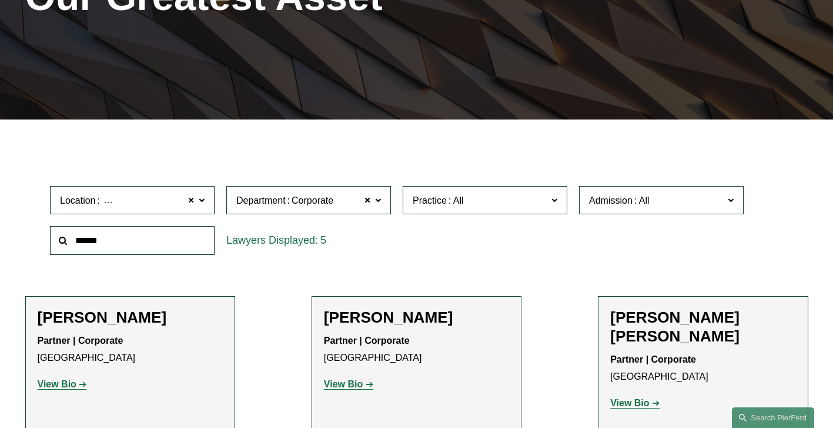
click at [146, 203] on span "Location Tampa" at bounding box center [127, 200] width 135 height 16
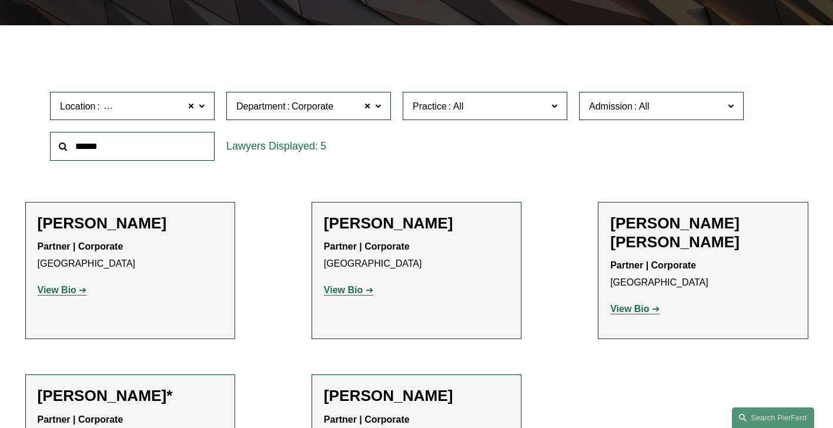
scroll to position [265, 0]
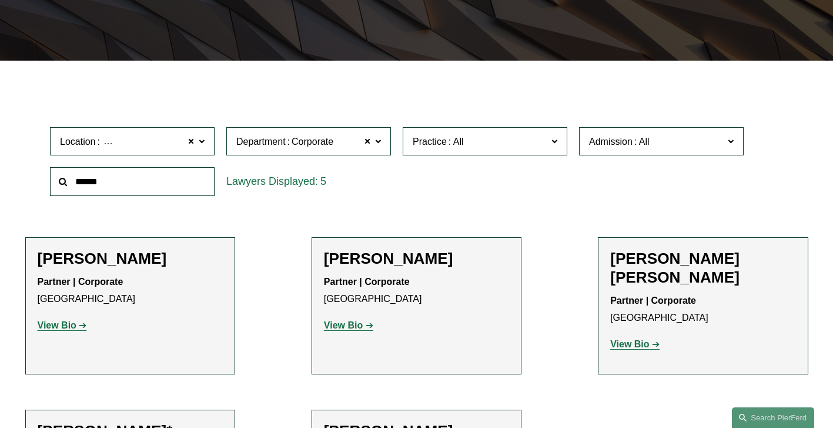
click at [426, 184] on div "Location Tampa Tampa All Atlanta Austin Bellevue Boston Charlotte Chicago Cinci…" at bounding box center [416, 161] width 745 height 81
click at [493, 152] on label "Practice" at bounding box center [485, 141] width 165 height 29
click at [363, 214] on ul "Filter Location Tampa Tampa All Atlanta Austin Bellevue Boston Charlotte Chicag…" at bounding box center [416, 315] width 833 height 459
click at [275, 218] on ul "Filter Location Tampa Tampa All Atlanta Austin Bellevue Boston Charlotte Chicag…" at bounding box center [416, 315] width 833 height 459
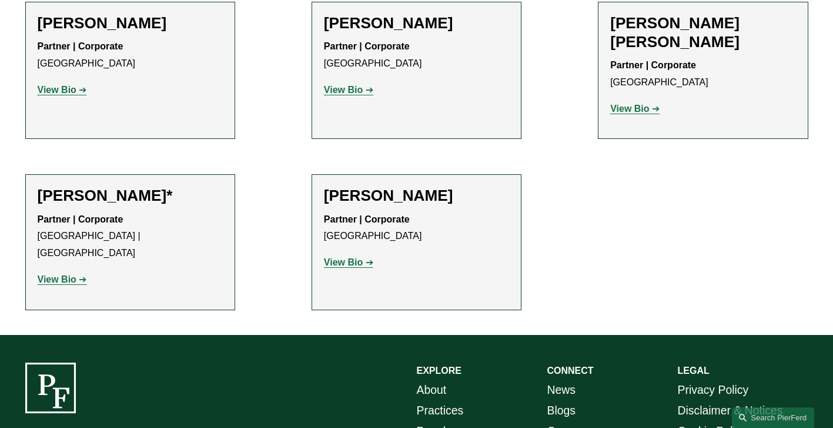
scroll to position [637, 0]
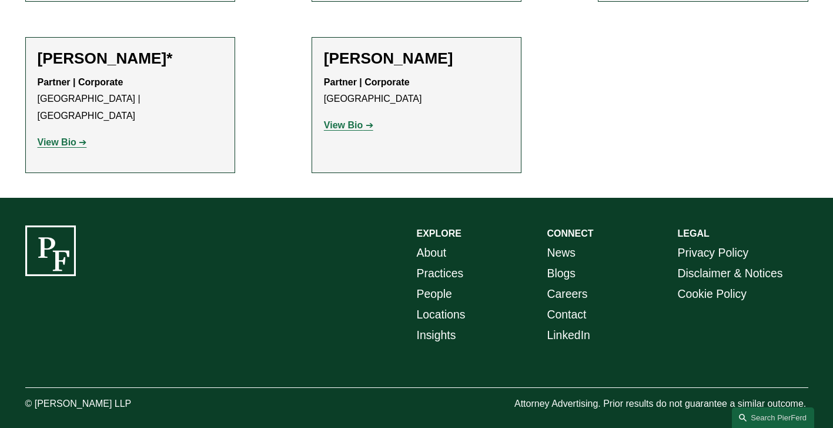
click at [560, 325] on link "LinkedIn" at bounding box center [568, 335] width 43 height 21
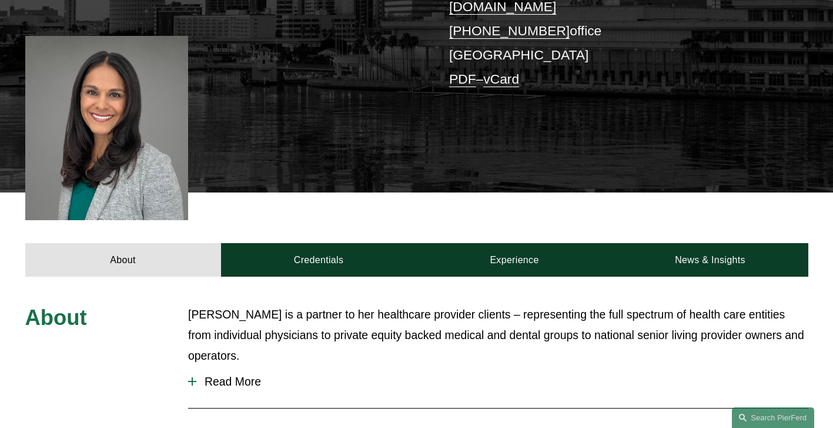
scroll to position [294, 0]
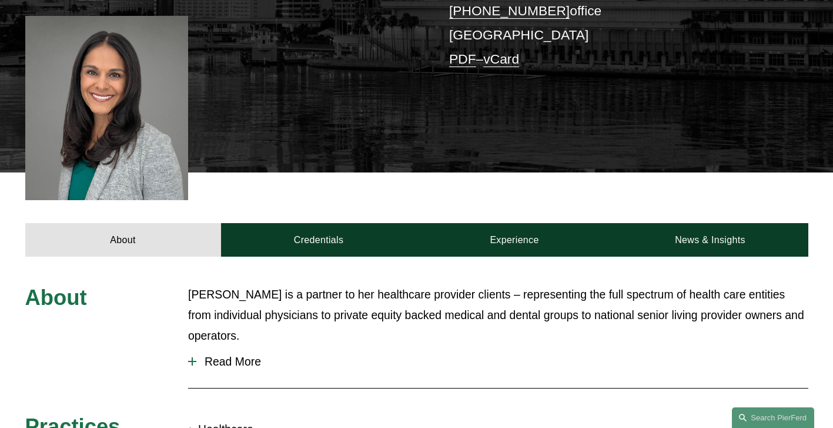
click at [253, 355] on span "Read More" at bounding box center [502, 362] width 612 height 14
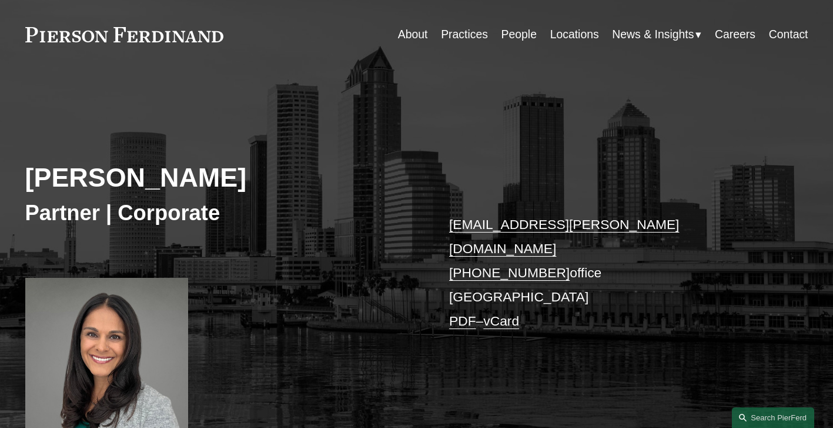
scroll to position [0, 0]
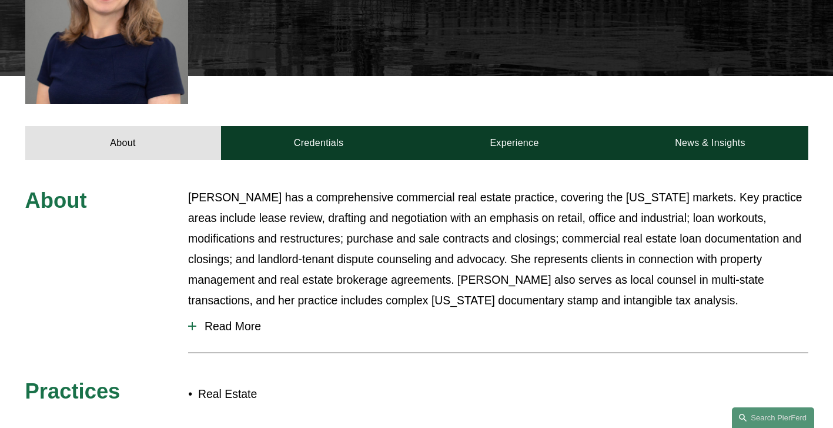
scroll to position [470, 0]
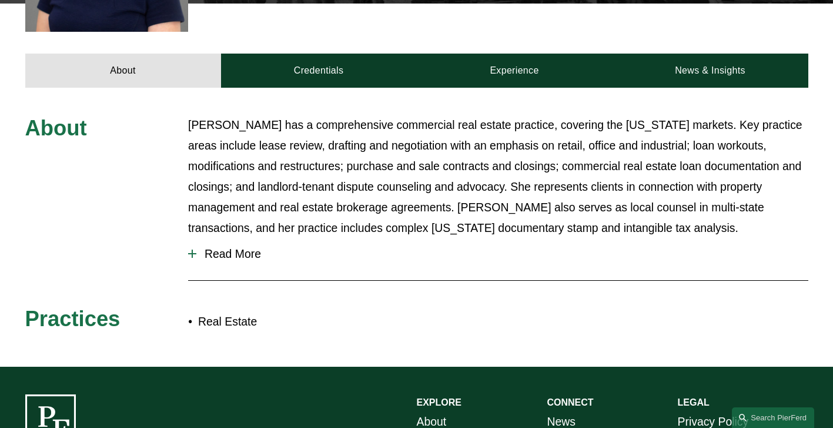
click at [247, 247] on span "Read More" at bounding box center [502, 254] width 612 height 14
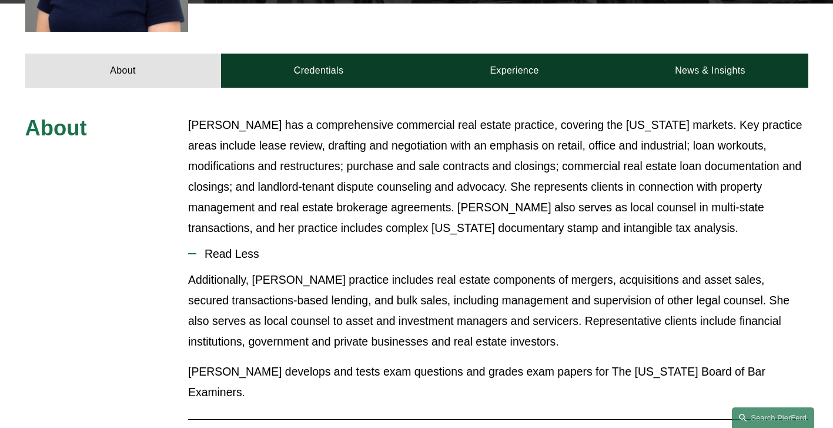
drag, startPoint x: 750, startPoint y: 203, endPoint x: 699, endPoint y: 205, distance: 51.2
click at [699, 205] on p "[PERSON_NAME] has a comprehensive commercial real estate practice, covering the…" at bounding box center [498, 176] width 620 height 123
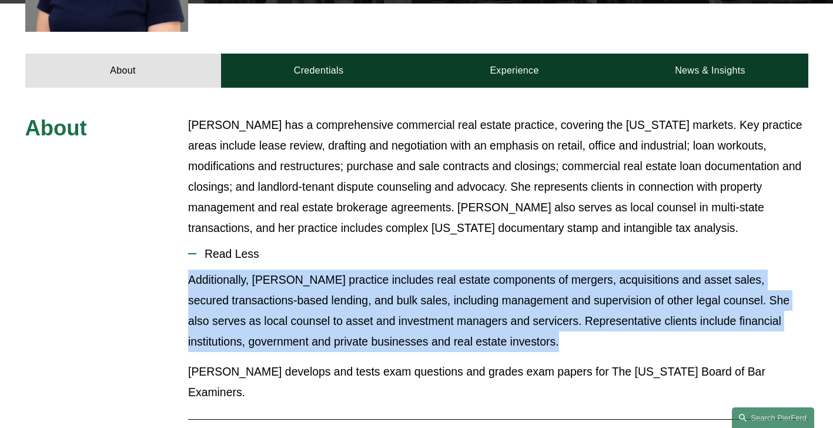
drag, startPoint x: 580, startPoint y: 328, endPoint x: 186, endPoint y: 261, distance: 399.6
click at [186, 261] on div "About [PERSON_NAME] has a comprehensive commercial real estate practice, coveri…" at bounding box center [416, 296] width 833 height 363
copy p "Additionally, [PERSON_NAME] practice includes real estate components of mergers…"
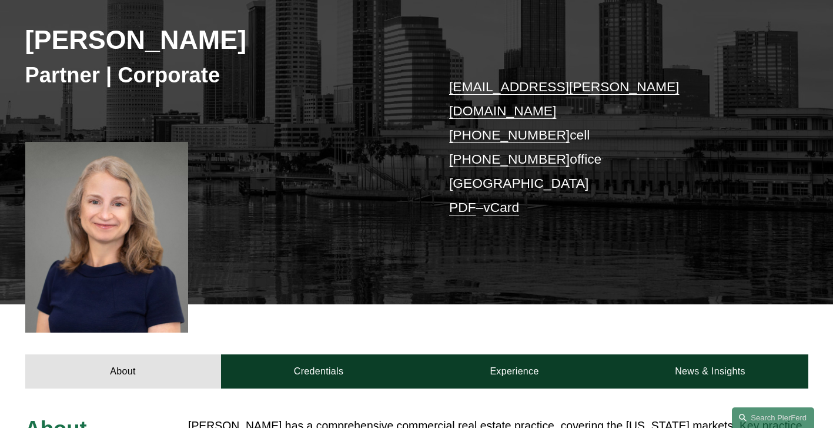
scroll to position [118, 0]
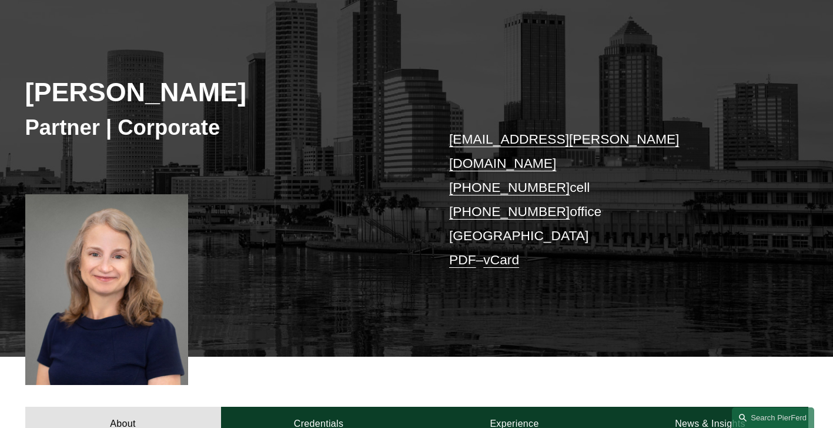
drag, startPoint x: 438, startPoint y: 166, endPoint x: 549, endPoint y: 169, distance: 110.6
click at [549, 169] on div "Lauren Parsons Langham Partner | Corporate lauren.langham@pierferd.com +1.904.6…" at bounding box center [416, 182] width 833 height 347
copy link "+1.904.613.8122"
click at [666, 178] on p "lauren.langham@pierferd.com +1.904.613.8122 cell +1.904.539.9720 office Tampa P…" at bounding box center [612, 199] width 326 height 145
drag, startPoint x: 435, startPoint y: 189, endPoint x: 552, endPoint y: 193, distance: 117.7
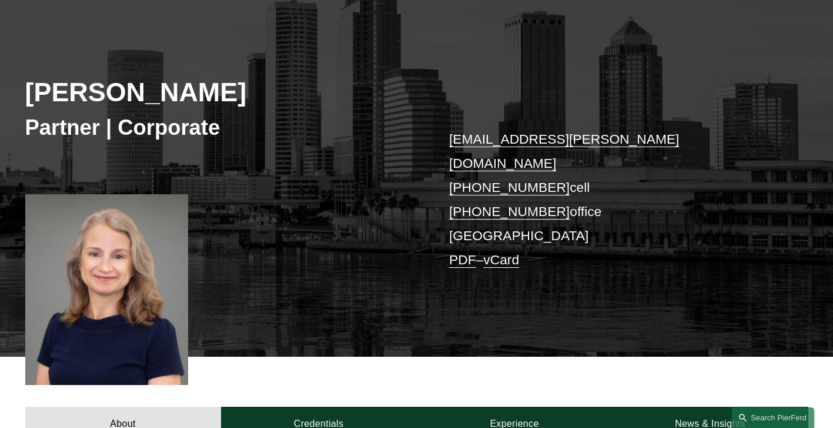
click at [552, 193] on div "Lauren Parsons Langham Partner | Corporate lauren.langham@pierferd.com +1.904.6…" at bounding box center [416, 182] width 833 height 347
copy link "+1.904.539.9720"
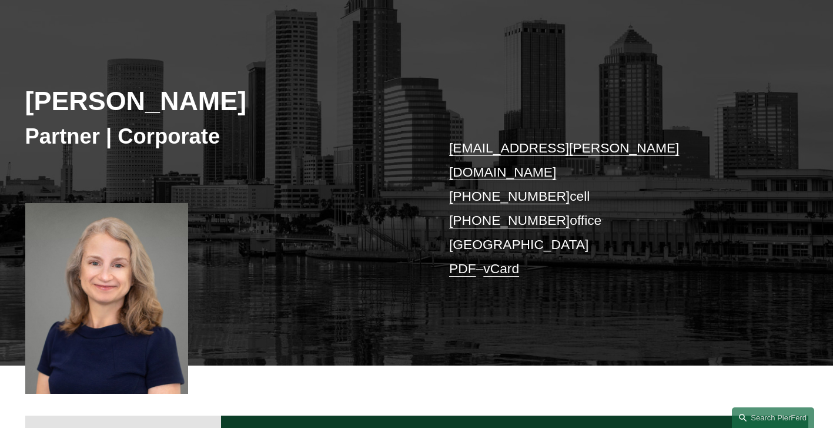
scroll to position [59, 0]
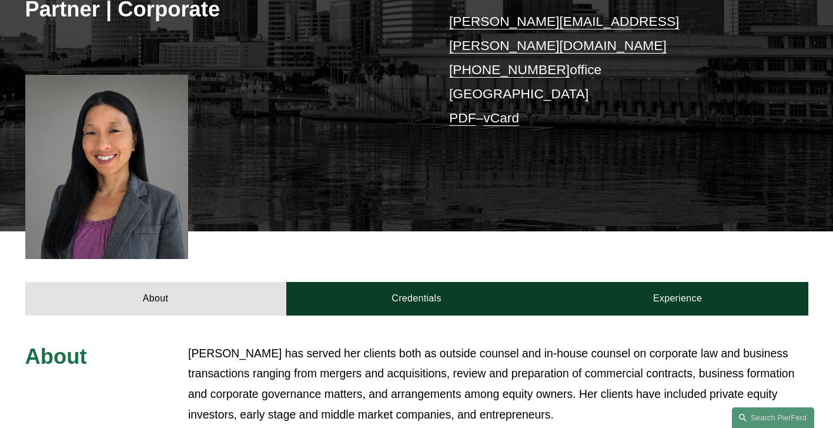
scroll to position [294, 0]
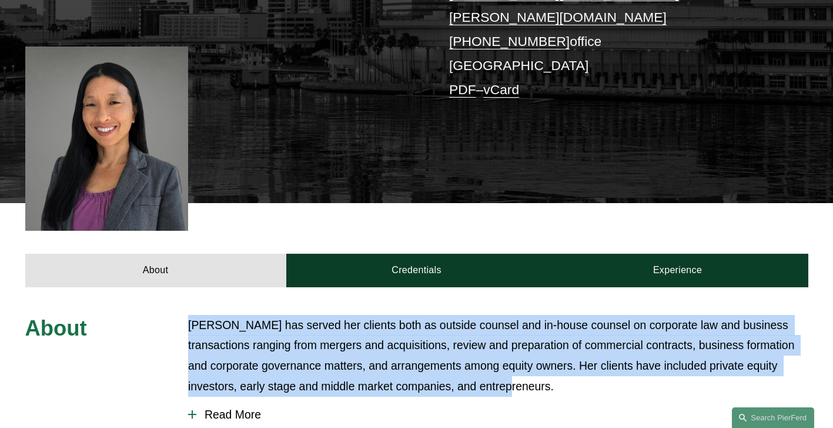
drag, startPoint x: 477, startPoint y: 344, endPoint x: 179, endPoint y: 287, distance: 303.0
click at [179, 315] on div "About [PERSON_NAME] has served her clients both as outside counsel and in-house…" at bounding box center [416, 433] width 833 height 236
copy p "[PERSON_NAME] has served her clients both as outside counsel and in-house couns…"
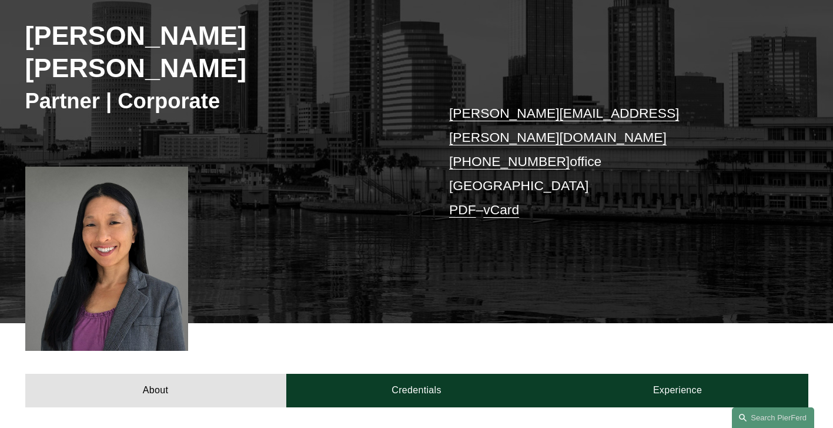
scroll to position [176, 0]
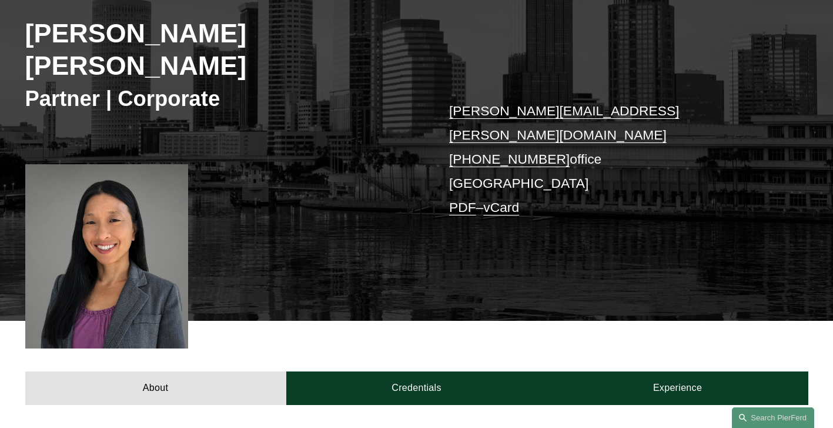
drag, startPoint x: 433, startPoint y: 106, endPoint x: 549, endPoint y: 107, distance: 115.8
click at [549, 107] on div "[PERSON_NAME] [PERSON_NAME] Partner | Corporate [PERSON_NAME][EMAIL_ADDRESS][PE…" at bounding box center [416, 136] width 833 height 370
copy link "[PHONE_NUMBER]"
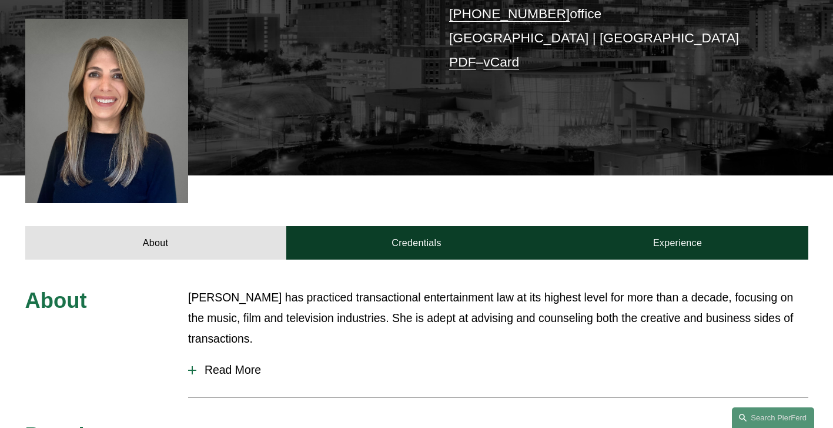
scroll to position [294, 0]
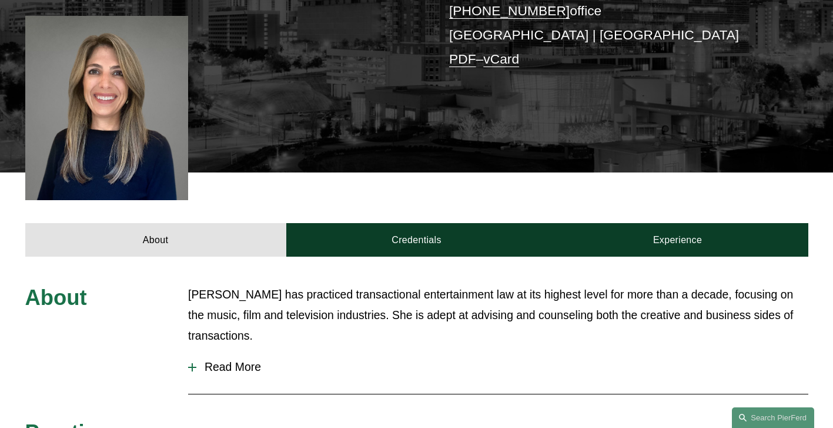
click at [243, 360] on span "Read More" at bounding box center [502, 367] width 612 height 14
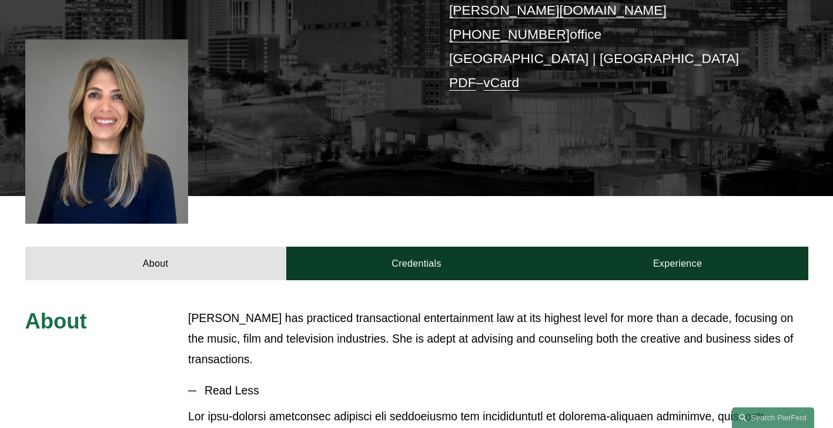
scroll to position [176, 0]
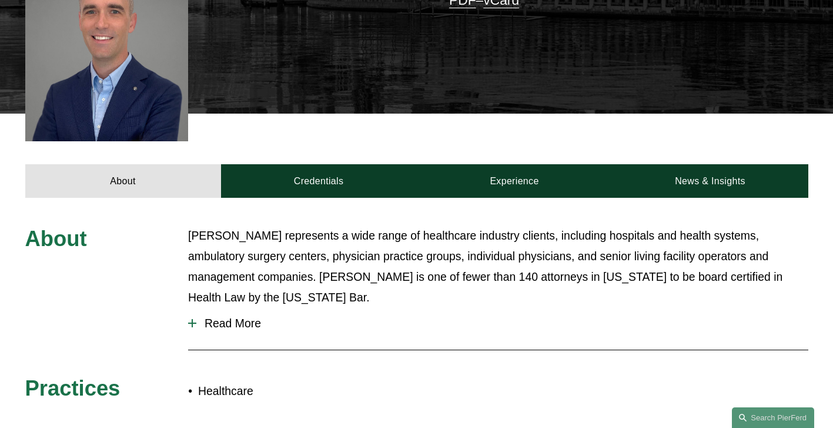
scroll to position [59, 0]
